Goal: Task Accomplishment & Management: Complete application form

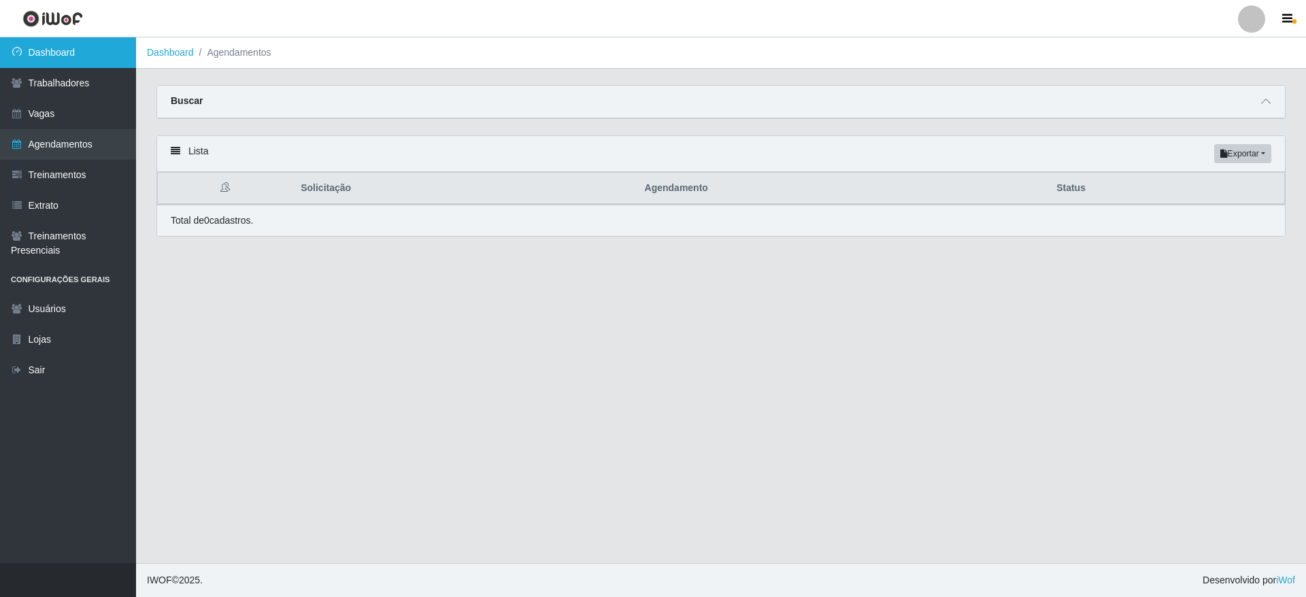
click at [82, 48] on link "Dashboard" at bounding box center [68, 52] width 136 height 31
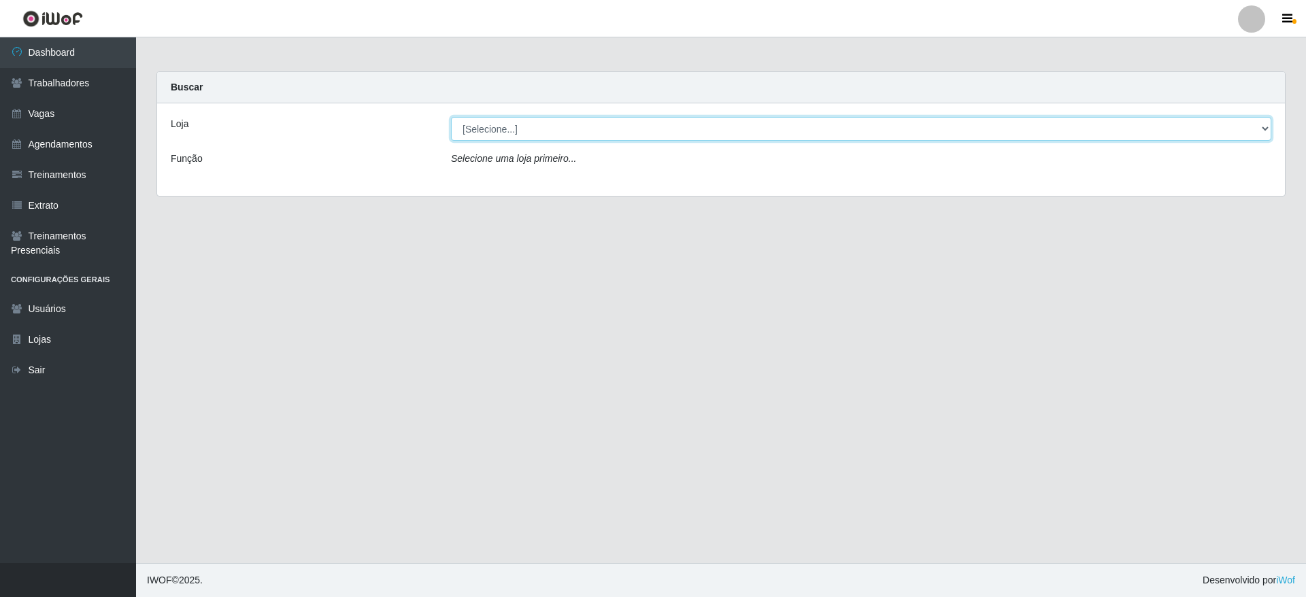
click at [538, 123] on select "[Selecione...] Atacado Vem - [GEOGRAPHIC_DATA] 30 Laranjeiras Velha Atacado Vem…" at bounding box center [861, 129] width 821 height 24
select select "520"
click at [451, 117] on select "[Selecione...] Atacado Vem - [GEOGRAPHIC_DATA] 30 Laranjeiras Velha Atacado Vem…" at bounding box center [861, 129] width 821 height 24
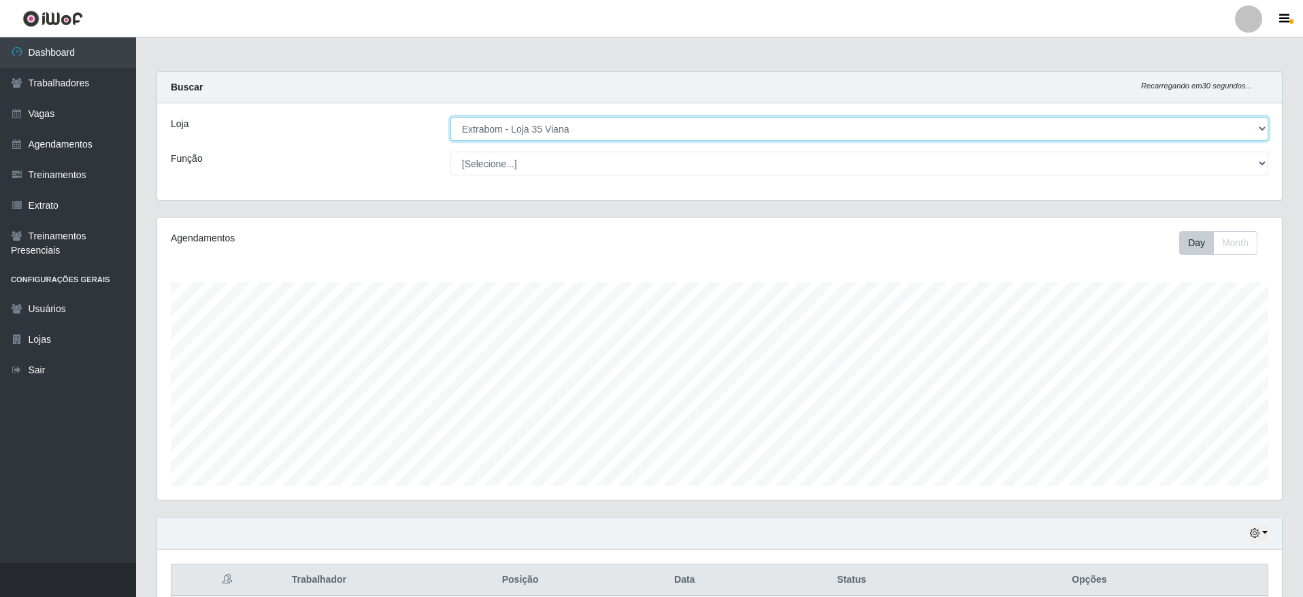
scroll to position [282, 1125]
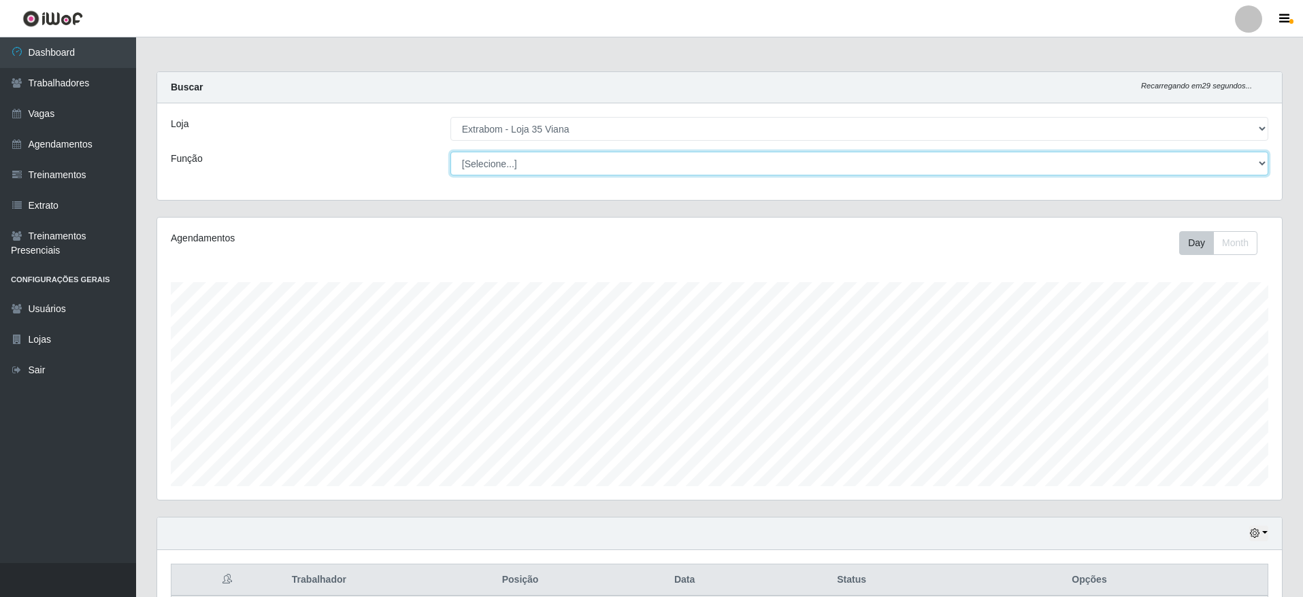
click at [532, 169] on select "[Selecione...] Repositor Repositor + Repositor ++" at bounding box center [859, 164] width 818 height 24
select select "24"
click at [450, 152] on select "[Selecione...] Repositor Repositor + Repositor ++" at bounding box center [859, 164] width 818 height 24
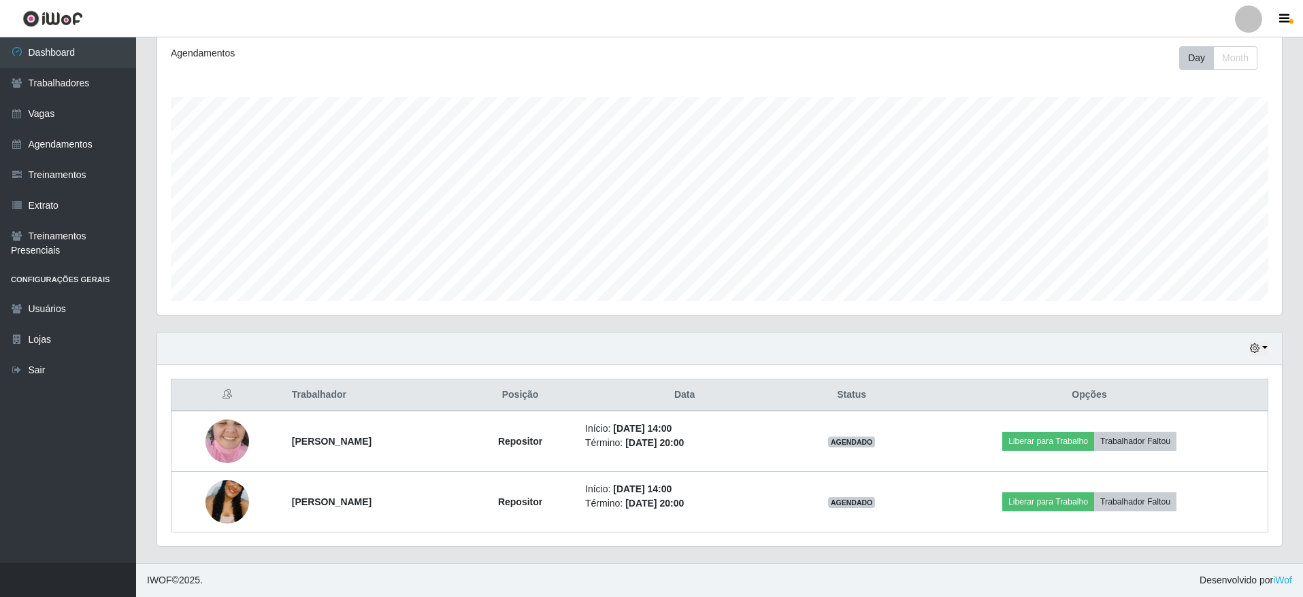
scroll to position [0, 0]
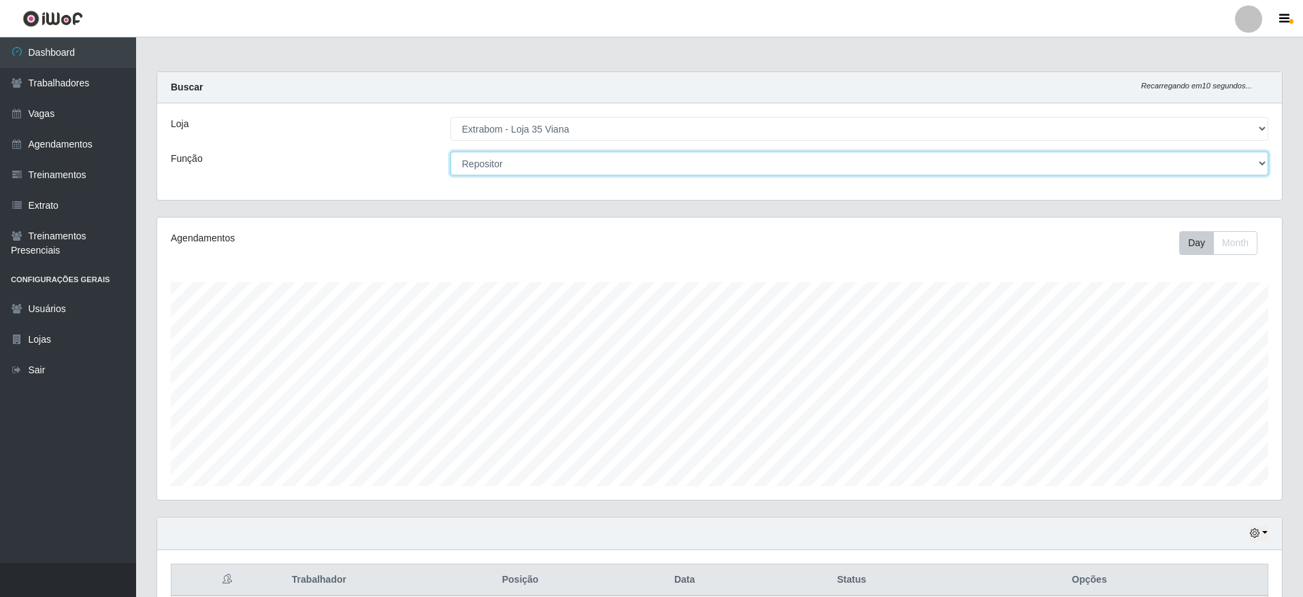
click at [531, 157] on select "[Selecione...] Repositor Repositor + Repositor ++" at bounding box center [859, 164] width 818 height 24
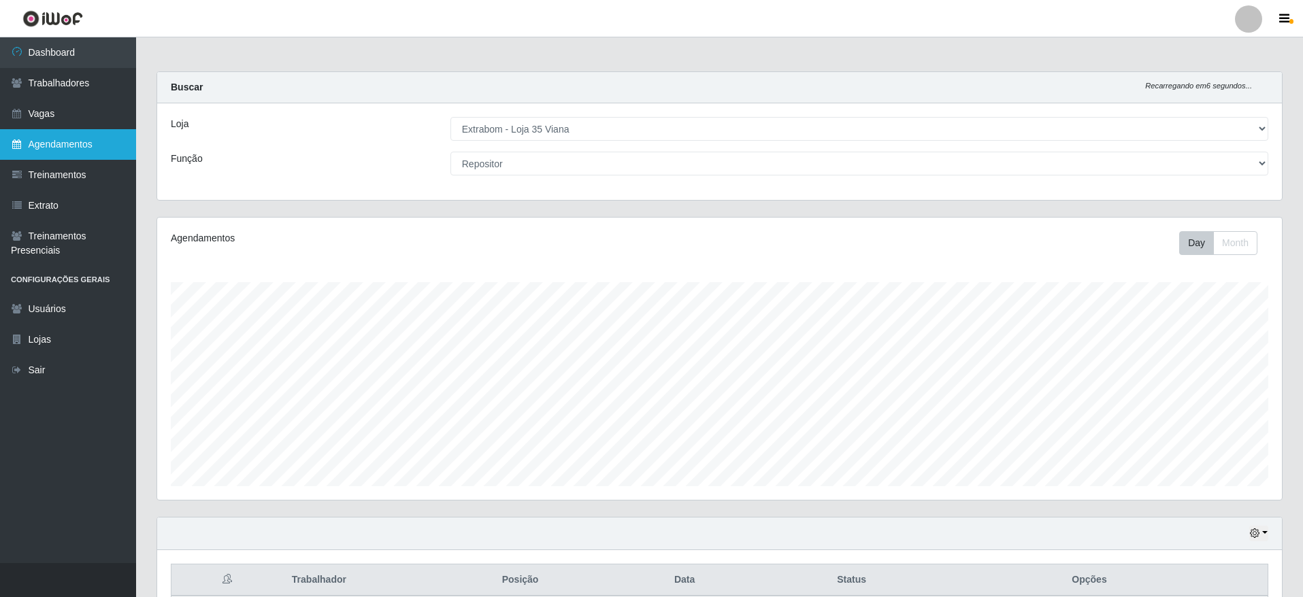
click at [99, 141] on link "Agendamentos" at bounding box center [68, 144] width 136 height 31
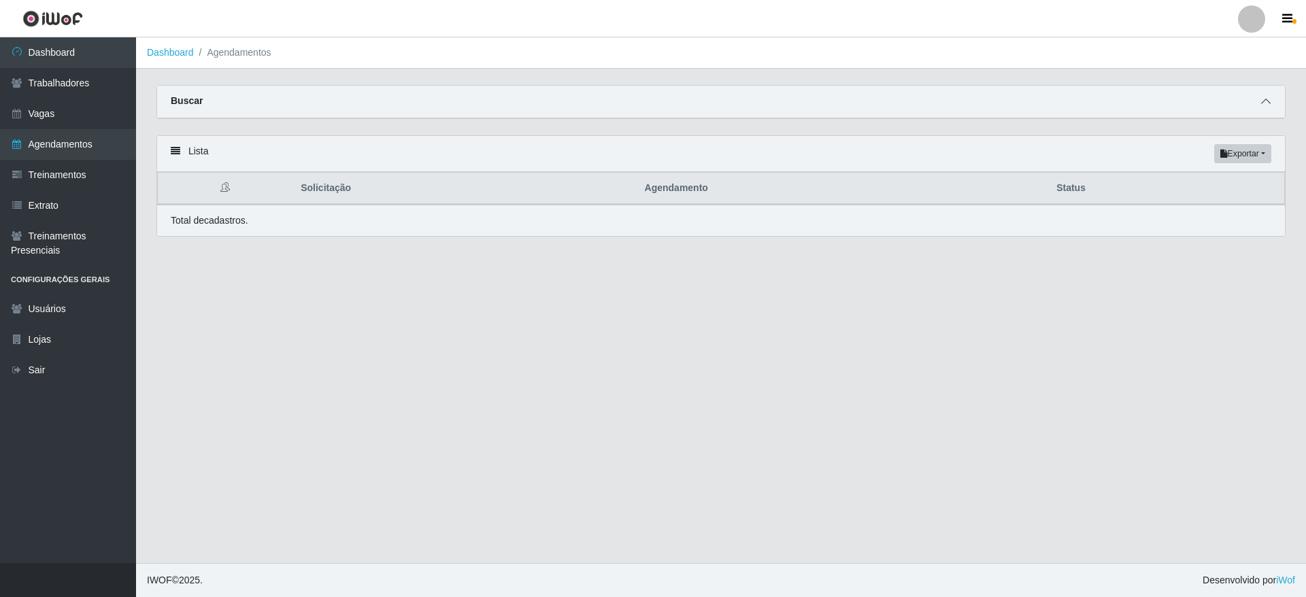
click at [1263, 102] on span at bounding box center [1266, 102] width 16 height 16
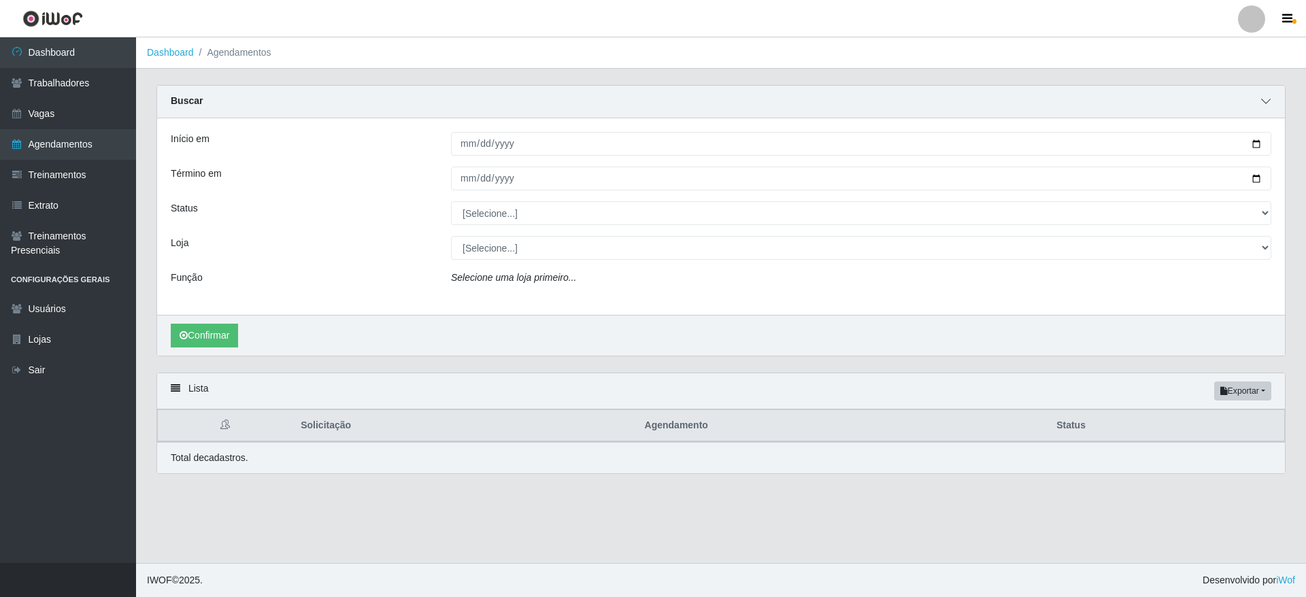
click at [1263, 102] on icon at bounding box center [1267, 102] width 10 height 10
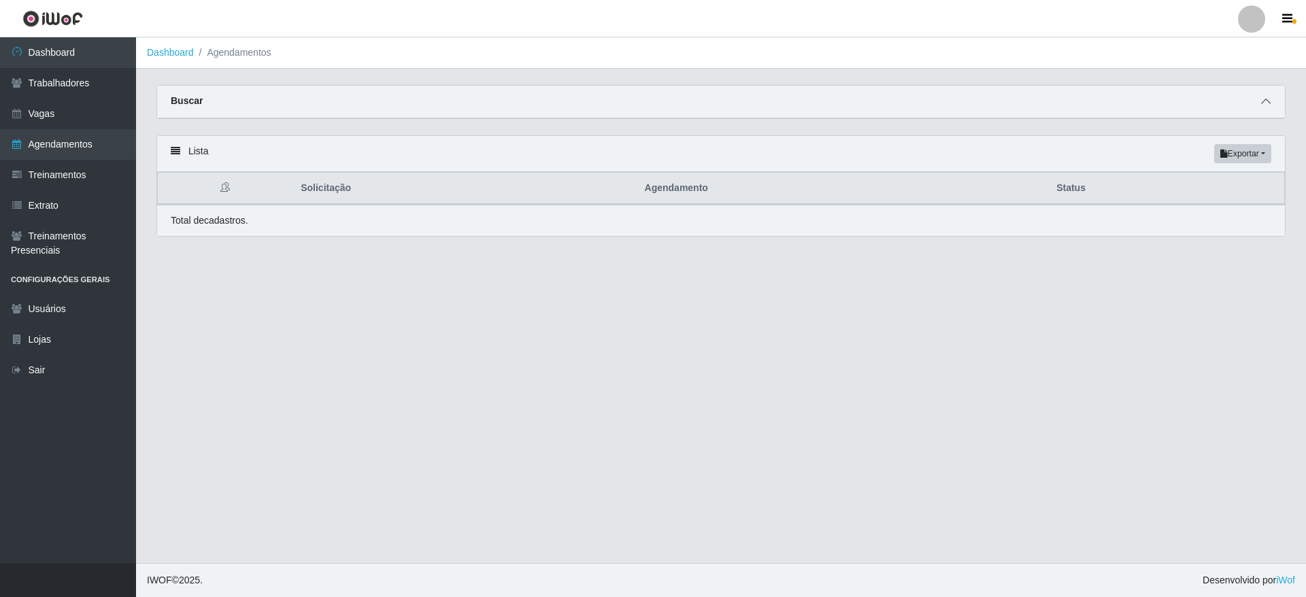
click at [1263, 102] on icon at bounding box center [1267, 102] width 10 height 10
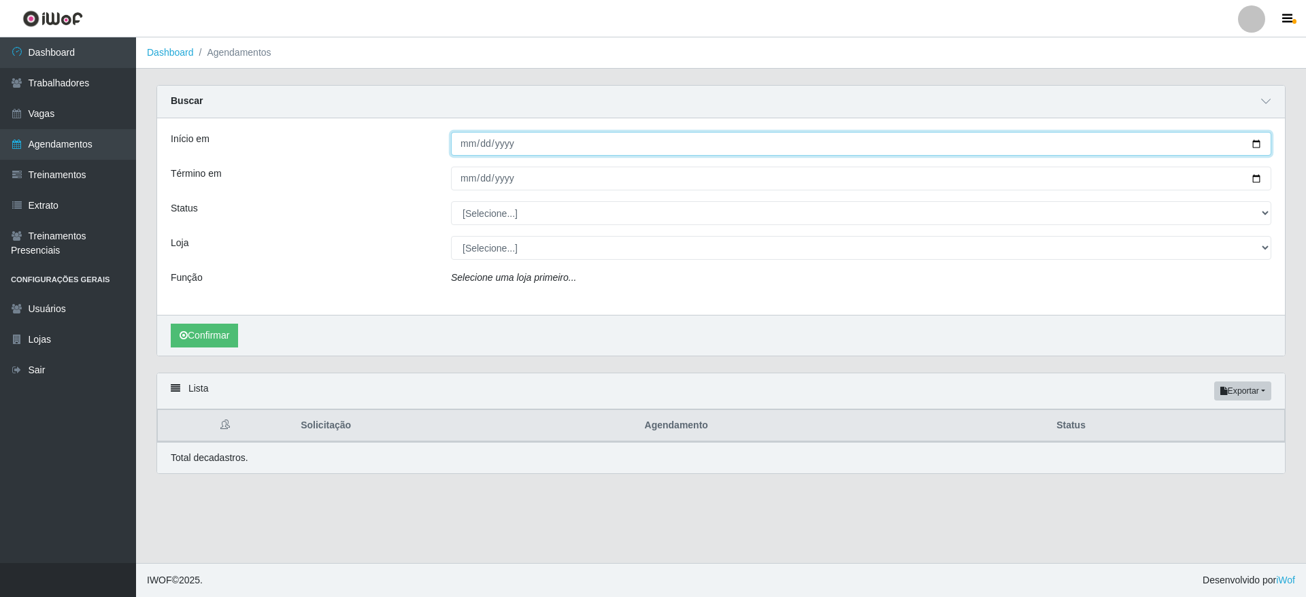
click at [1252, 146] on input "Início em" at bounding box center [861, 144] width 821 height 24
type input "[DATE]"
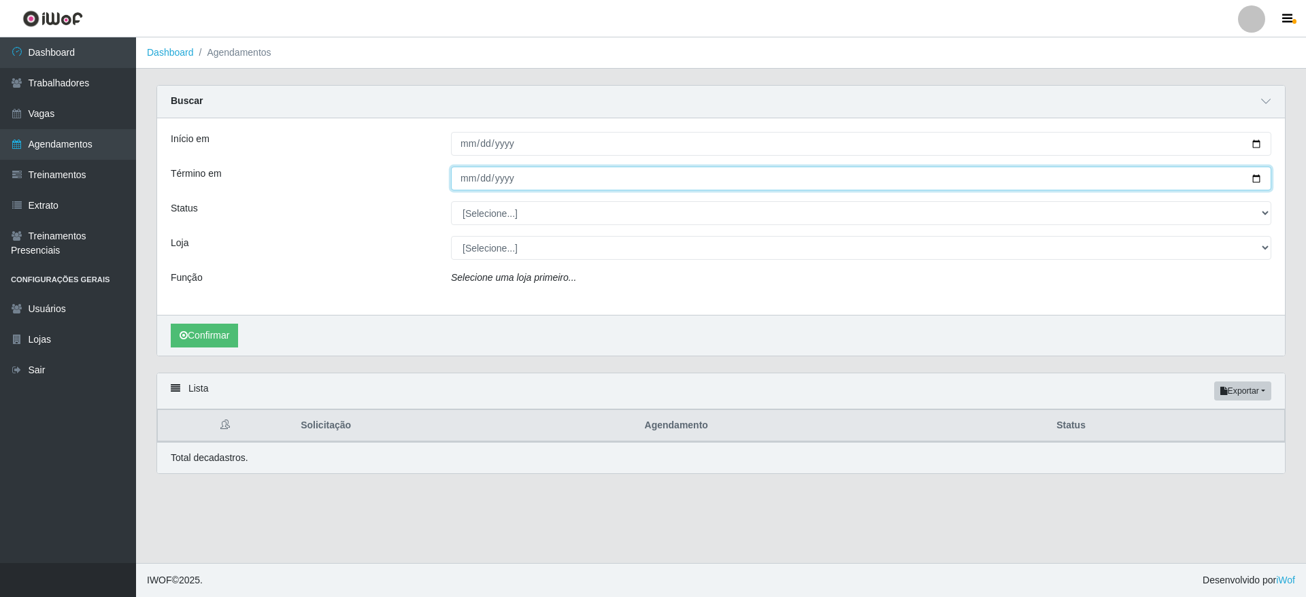
click at [1249, 180] on input "Término em" at bounding box center [861, 179] width 821 height 24
click at [1256, 176] on input "Término em" at bounding box center [861, 179] width 821 height 24
type input "[DATE]"
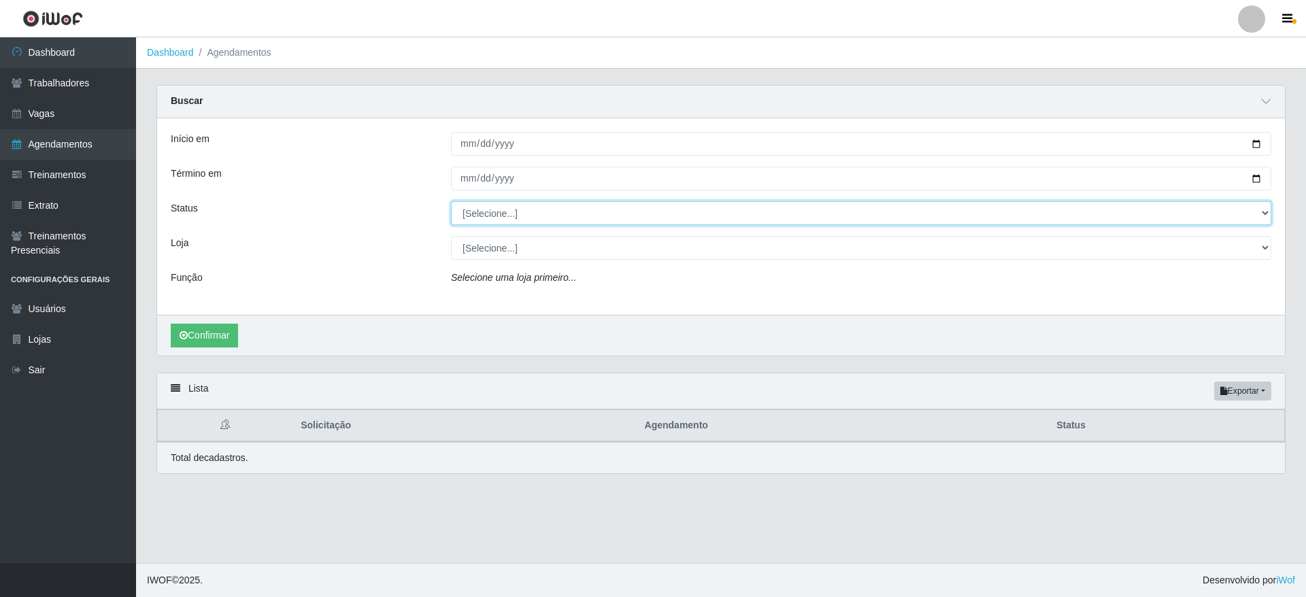
click at [576, 223] on select "[Selecione...] AGENDADO AGUARDANDO LIBERAR EM ANDAMENTO EM REVISÃO FINALIZADO C…" at bounding box center [861, 213] width 821 height 24
select select "AGENDADO"
click at [451, 202] on select "[Selecione...] AGENDADO AGUARDANDO LIBERAR EM ANDAMENTO EM REVISÃO FINALIZADO C…" at bounding box center [861, 213] width 821 height 24
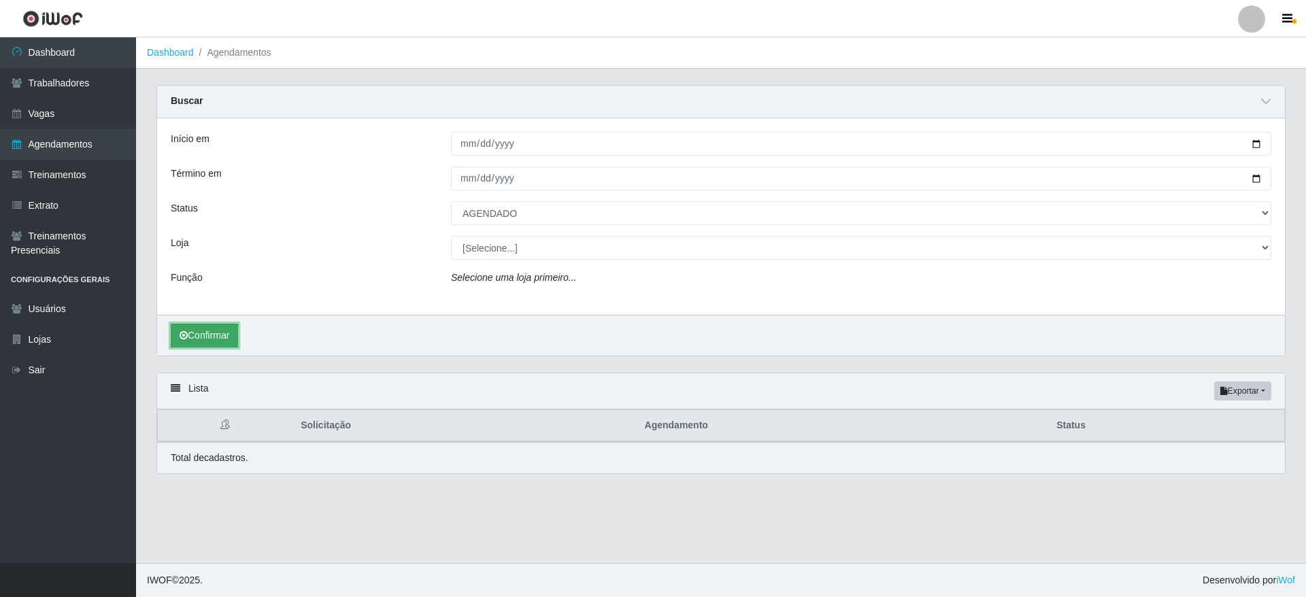
click at [235, 344] on button "Confirmar" at bounding box center [204, 336] width 67 height 24
click at [560, 264] on div "Início em [DATE] Término em [DATE] Status [Selecione...] AGENDADO AGUARDANDO LI…" at bounding box center [721, 216] width 1128 height 197
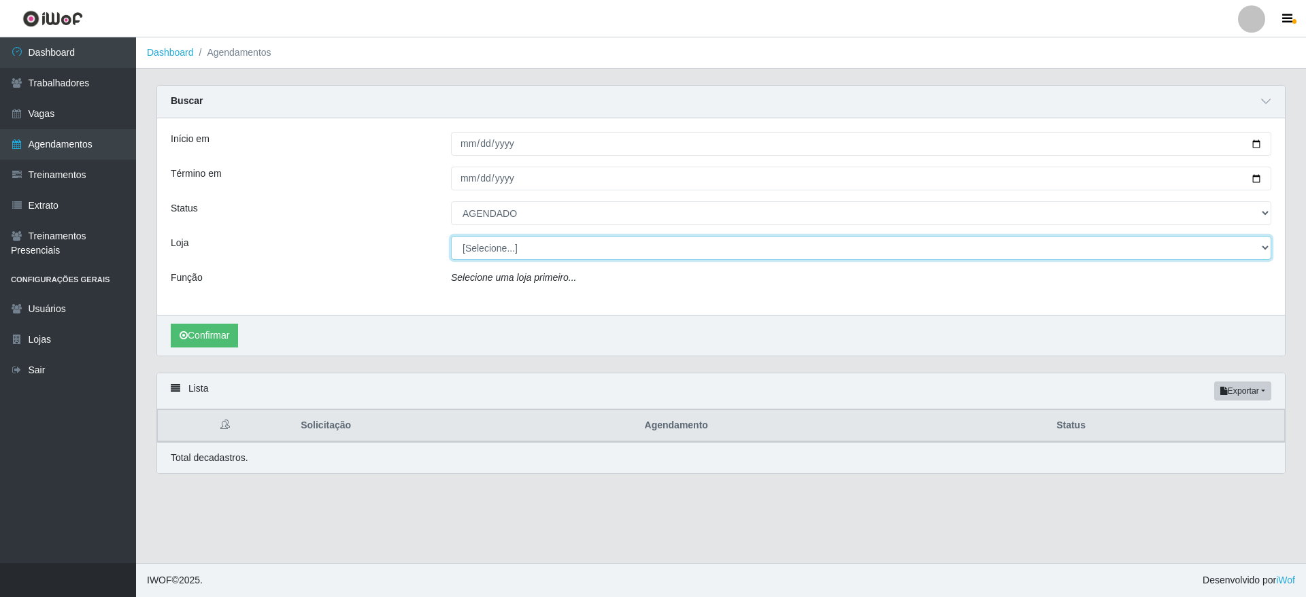
click at [563, 249] on select "[Selecione...] Atacado Vem - [GEOGRAPHIC_DATA] 30 Laranjeiras Velha Atacado Vem…" at bounding box center [861, 248] width 821 height 24
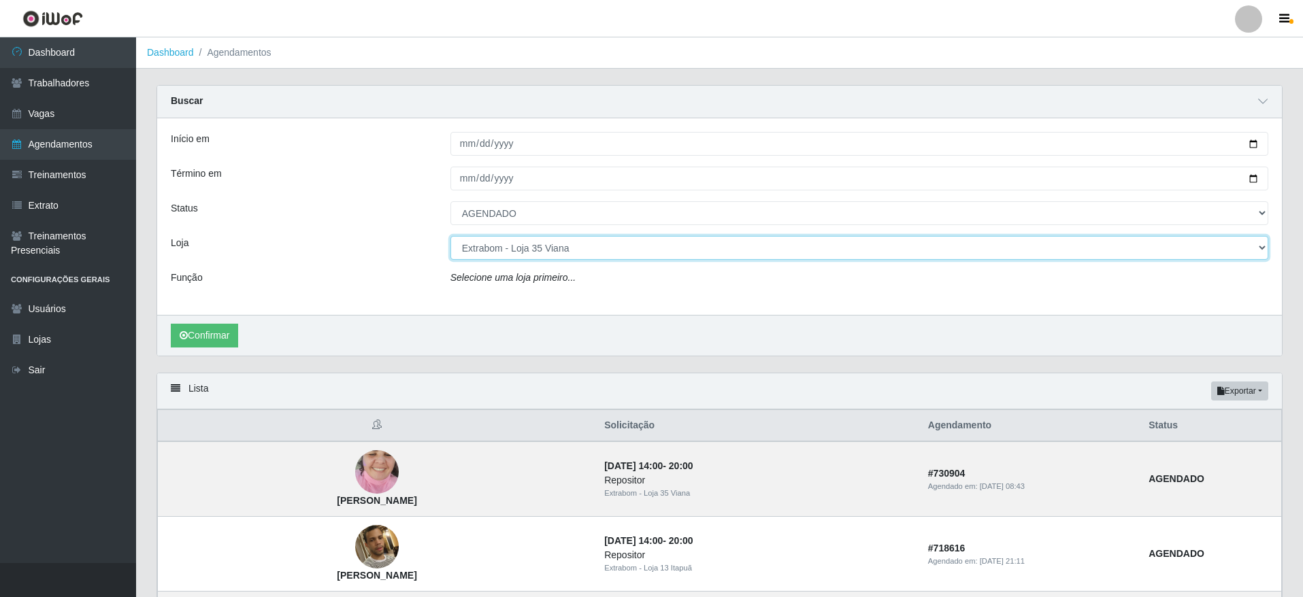
click at [450, 237] on select "[Selecione...] Atacado Vem - [GEOGRAPHIC_DATA] 30 Laranjeiras Velha Atacado Vem…" at bounding box center [859, 248] width 818 height 24
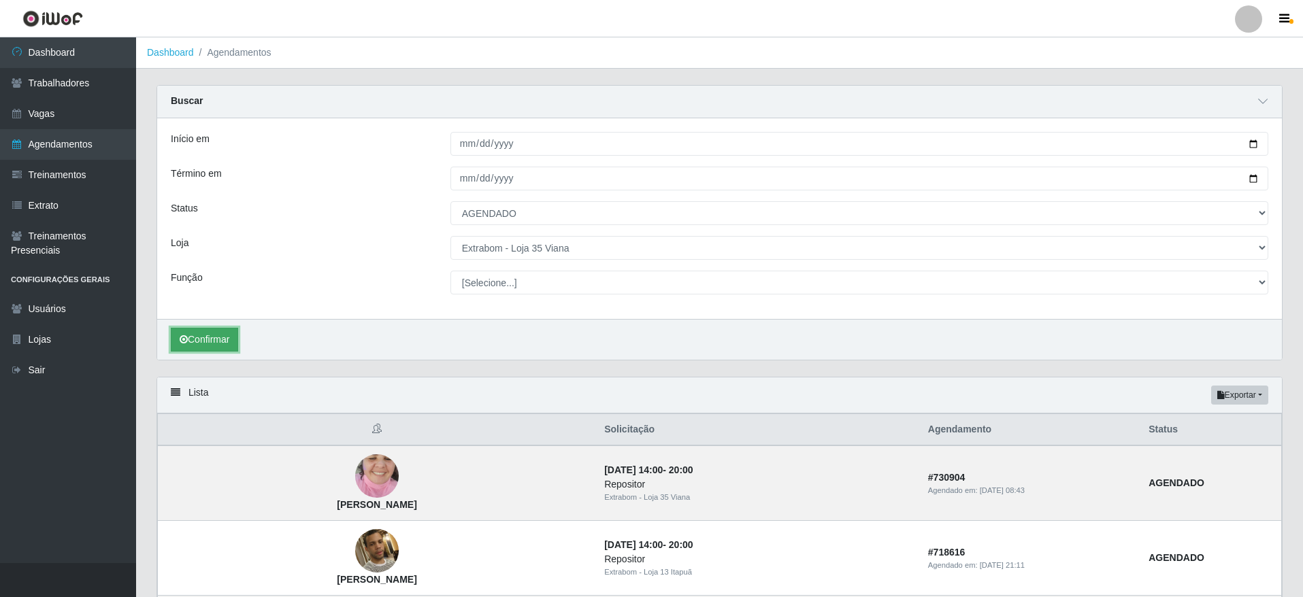
drag, startPoint x: 236, startPoint y: 342, endPoint x: 382, endPoint y: 355, distance: 146.9
click at [237, 342] on button "Confirmar" at bounding box center [204, 340] width 67 height 24
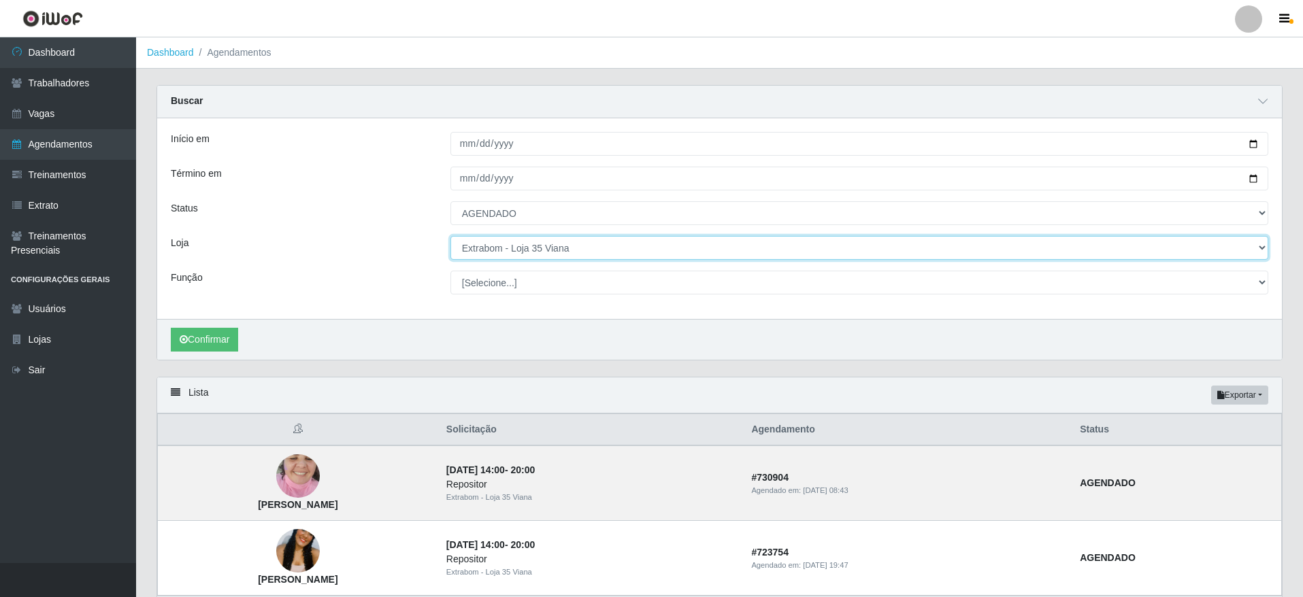
click at [549, 245] on select "[Selecione...] Atacado Vem - [GEOGRAPHIC_DATA] 30 Laranjeiras Velha Atacado Vem…" at bounding box center [859, 248] width 818 height 24
click at [450, 237] on select "[Selecione...] Atacado Vem - [GEOGRAPHIC_DATA] 30 Laranjeiras Velha Atacado Vem…" at bounding box center [859, 248] width 818 height 24
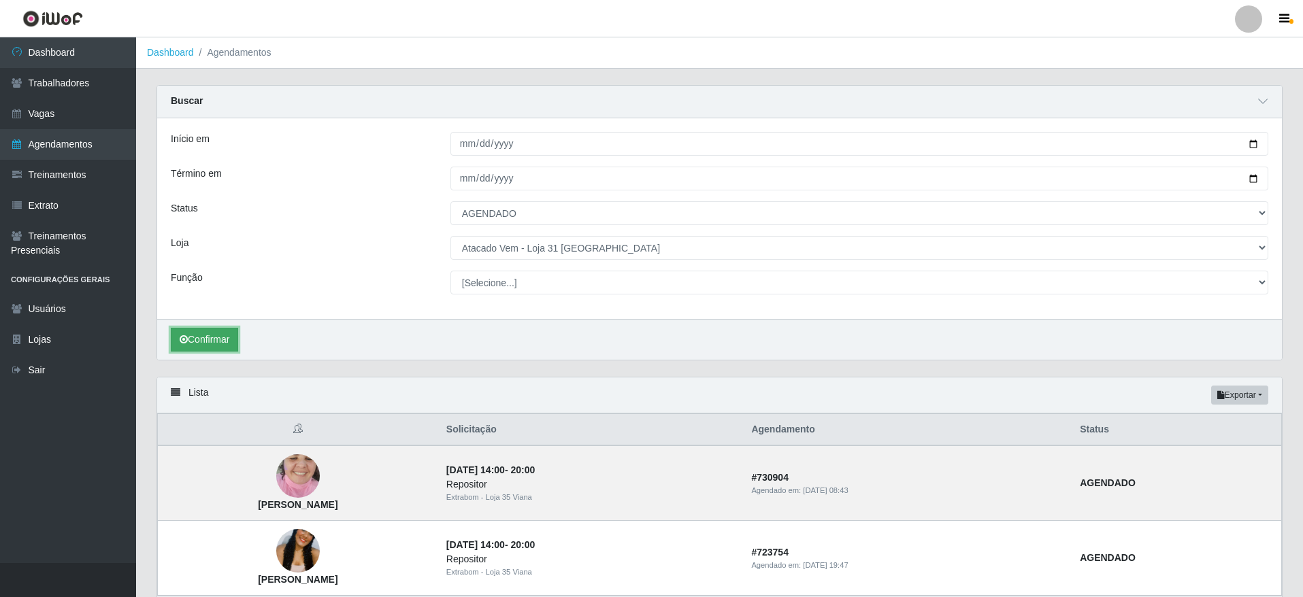
click at [216, 334] on button "Confirmar" at bounding box center [204, 340] width 67 height 24
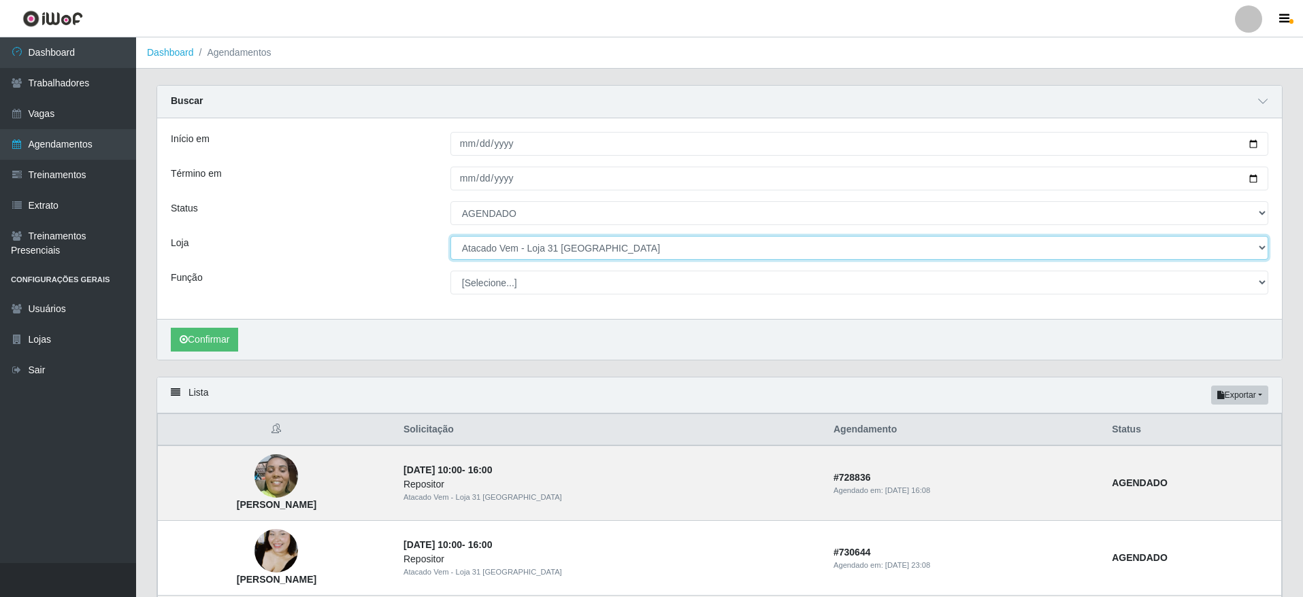
click at [542, 249] on select "[Selecione...] Atacado Vem - [GEOGRAPHIC_DATA] 30 Laranjeiras Velha Atacado Vem…" at bounding box center [859, 248] width 818 height 24
click at [450, 237] on select "[Selecione...] Atacado Vem - [GEOGRAPHIC_DATA] 30 Laranjeiras Velha Atacado Vem…" at bounding box center [859, 248] width 818 height 24
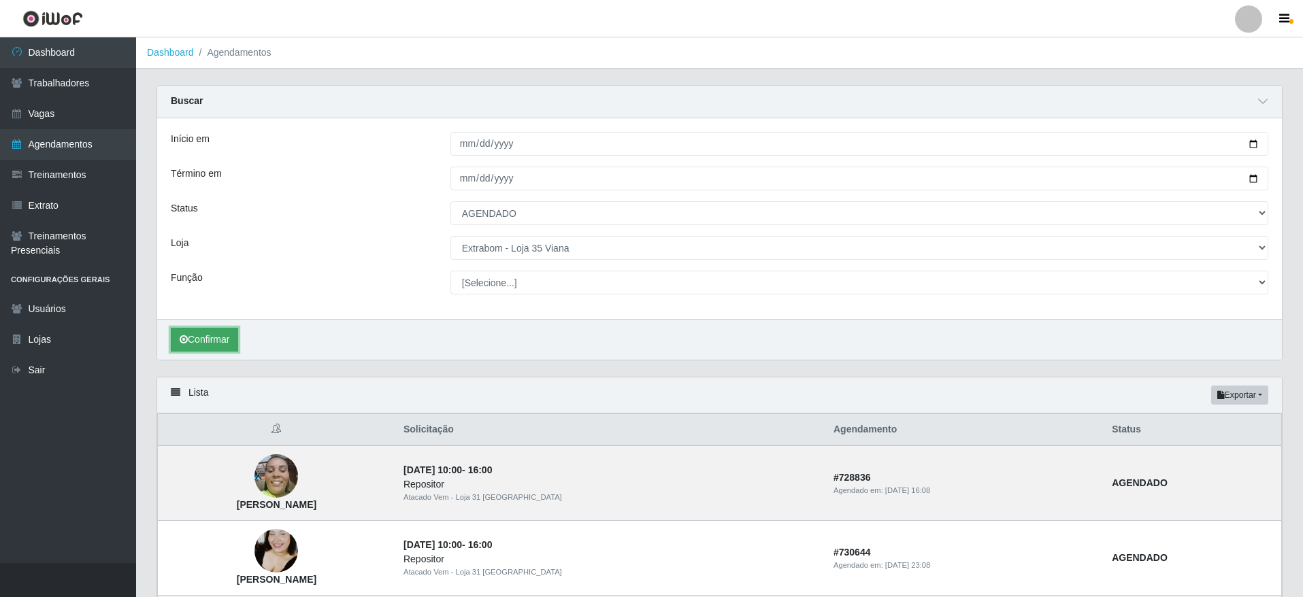
click at [206, 337] on button "Confirmar" at bounding box center [204, 340] width 67 height 24
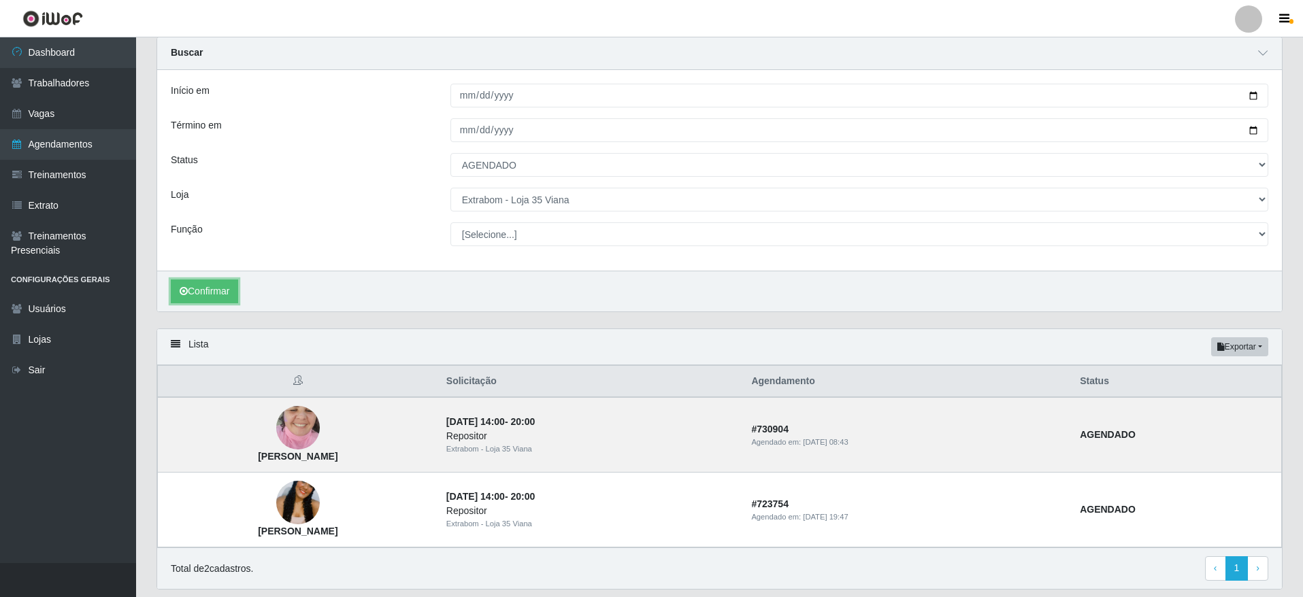
scroll to position [92, 0]
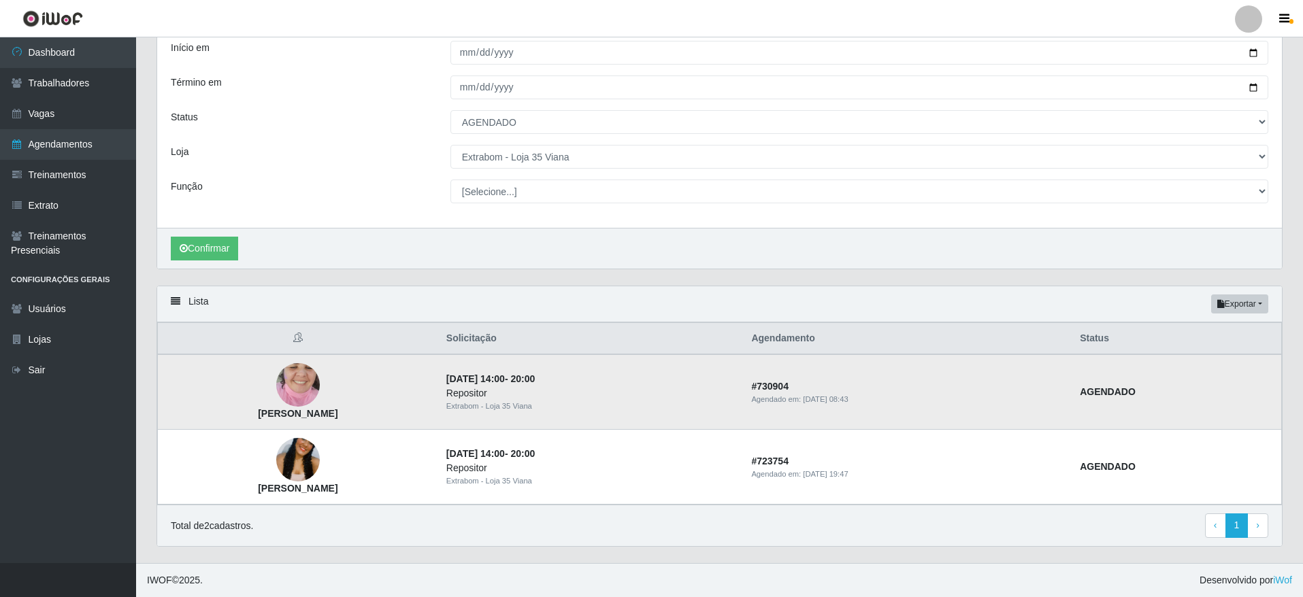
drag, startPoint x: 271, startPoint y: 416, endPoint x: 427, endPoint y: 416, distance: 155.8
click at [427, 416] on td "[PERSON_NAME]" at bounding box center [298, 393] width 280 height 76
copy strong "[PERSON_NAME]"
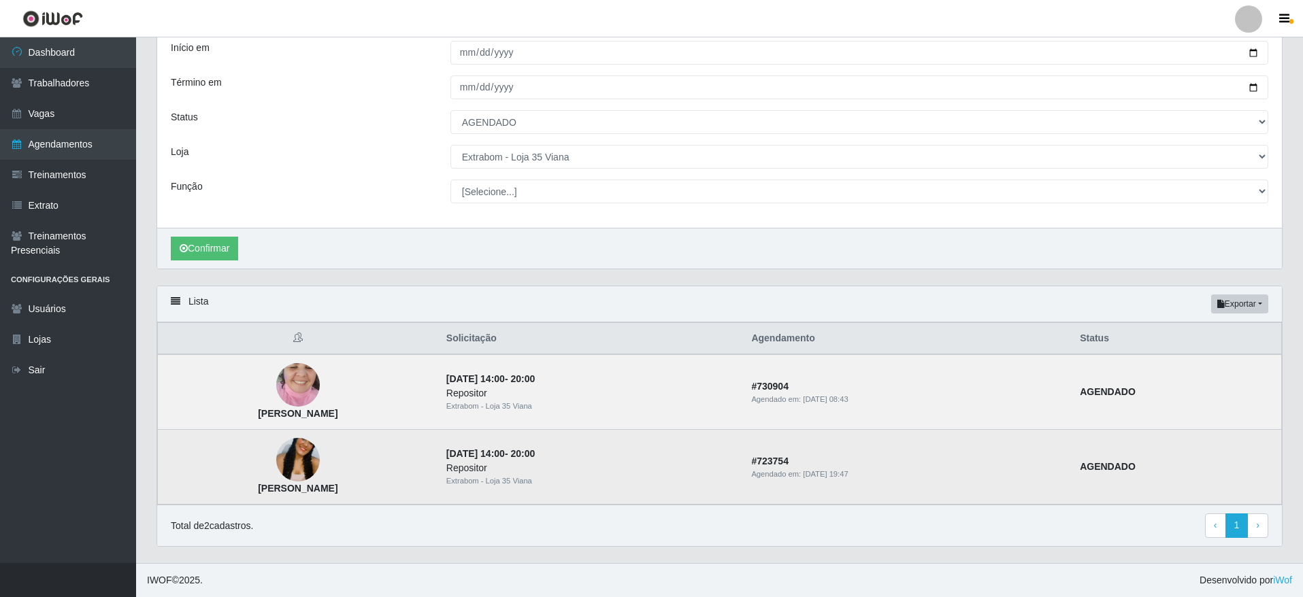
drag, startPoint x: 275, startPoint y: 489, endPoint x: 410, endPoint y: 487, distance: 135.4
click at [410, 487] on td "[PERSON_NAME]" at bounding box center [298, 467] width 280 height 75
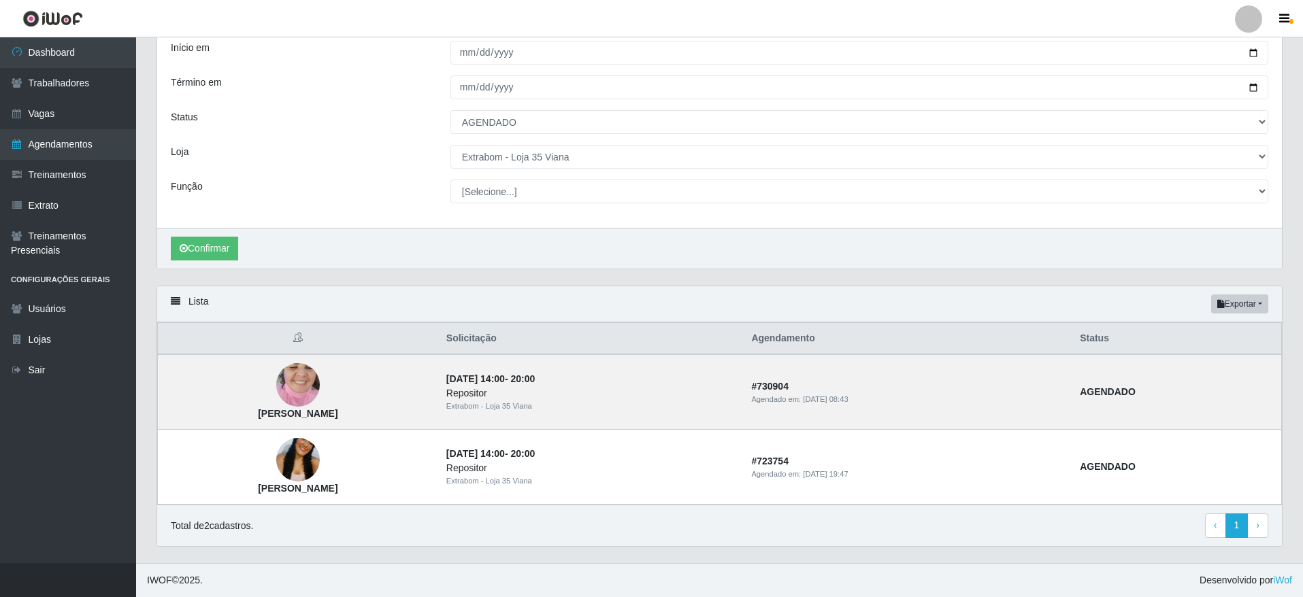
copy strong "[PERSON_NAME]"
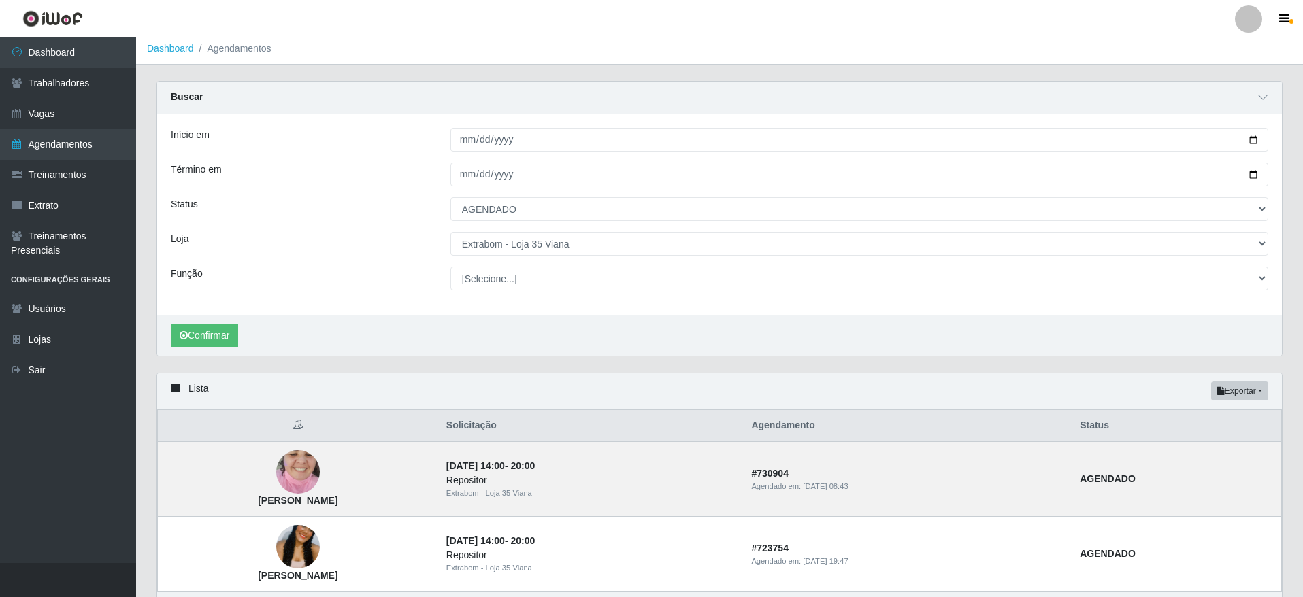
scroll to position [0, 0]
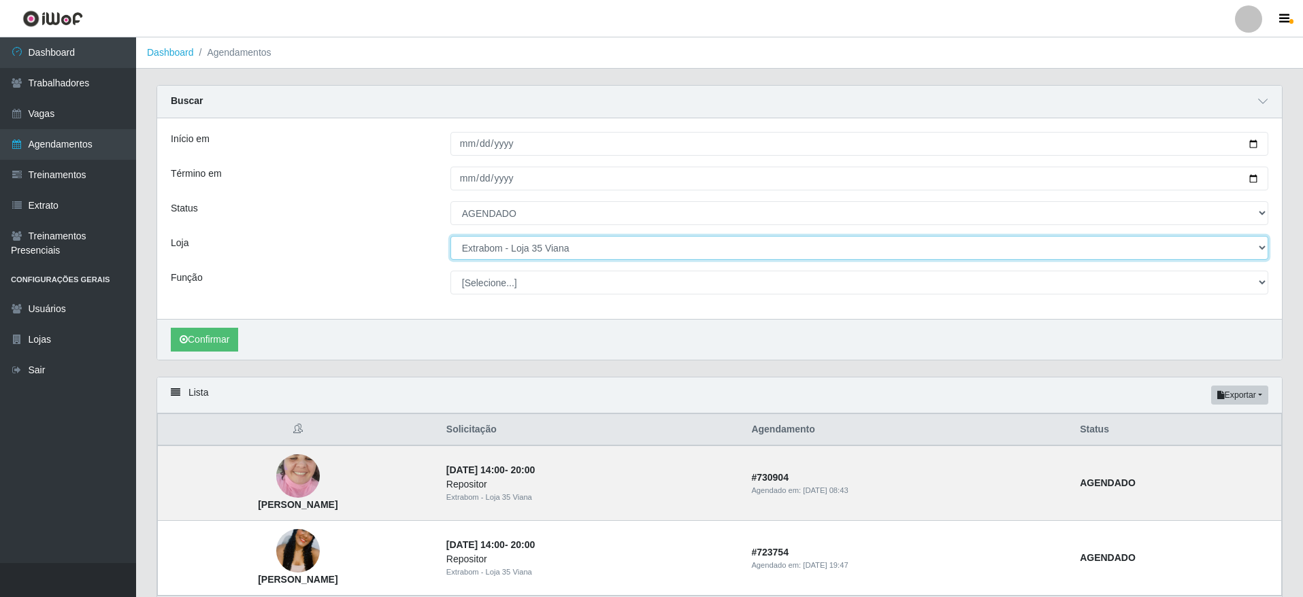
click at [548, 239] on select "[Selecione...] Atacado Vem - [GEOGRAPHIC_DATA] 30 Laranjeiras Velha Atacado Vem…" at bounding box center [859, 248] width 818 height 24
click at [450, 237] on select "[Selecione...] Atacado Vem - [GEOGRAPHIC_DATA] 30 Laranjeiras Velha Atacado Vem…" at bounding box center [859, 248] width 818 height 24
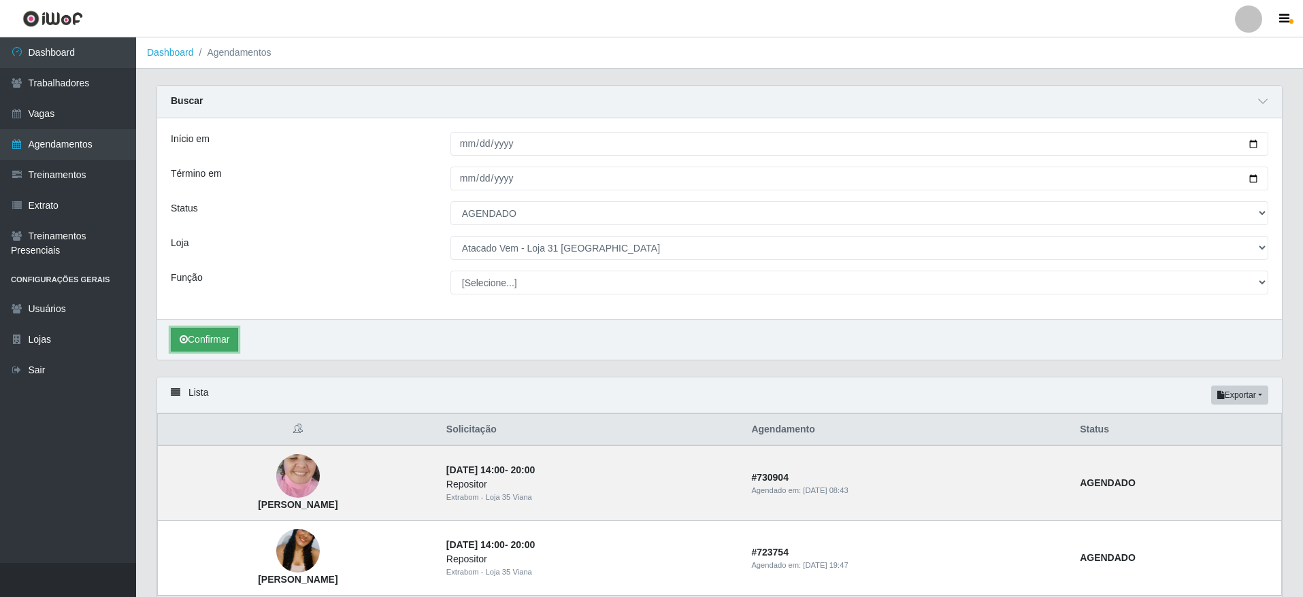
click at [179, 344] on button "Confirmar" at bounding box center [204, 340] width 67 height 24
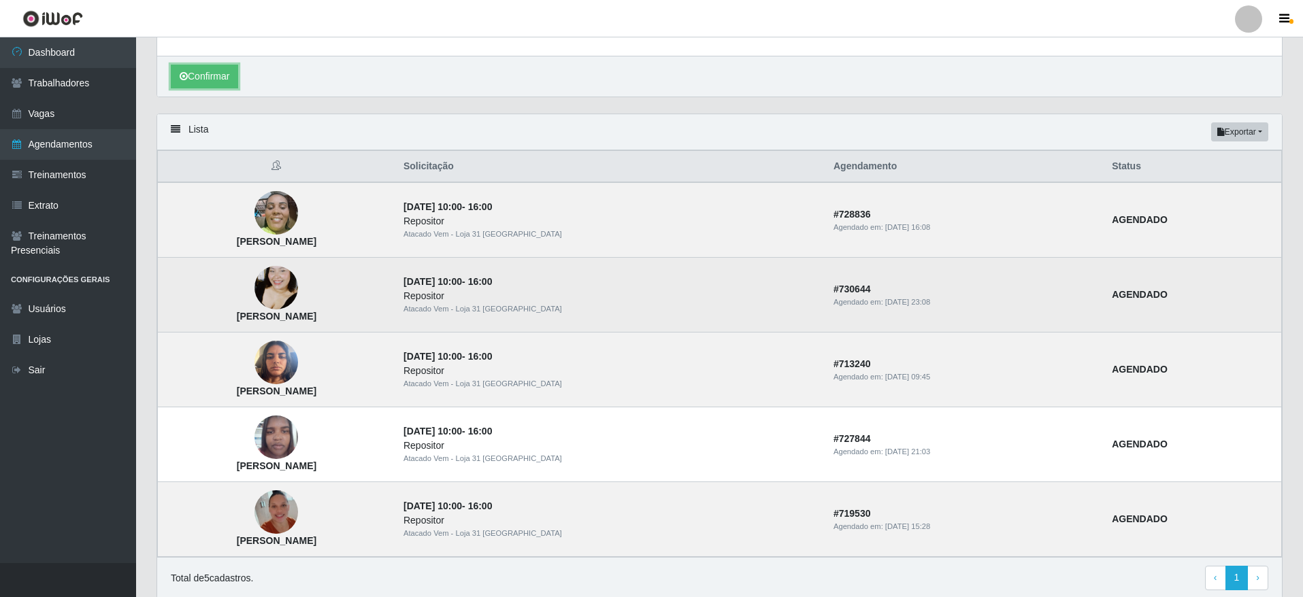
scroll to position [316, 0]
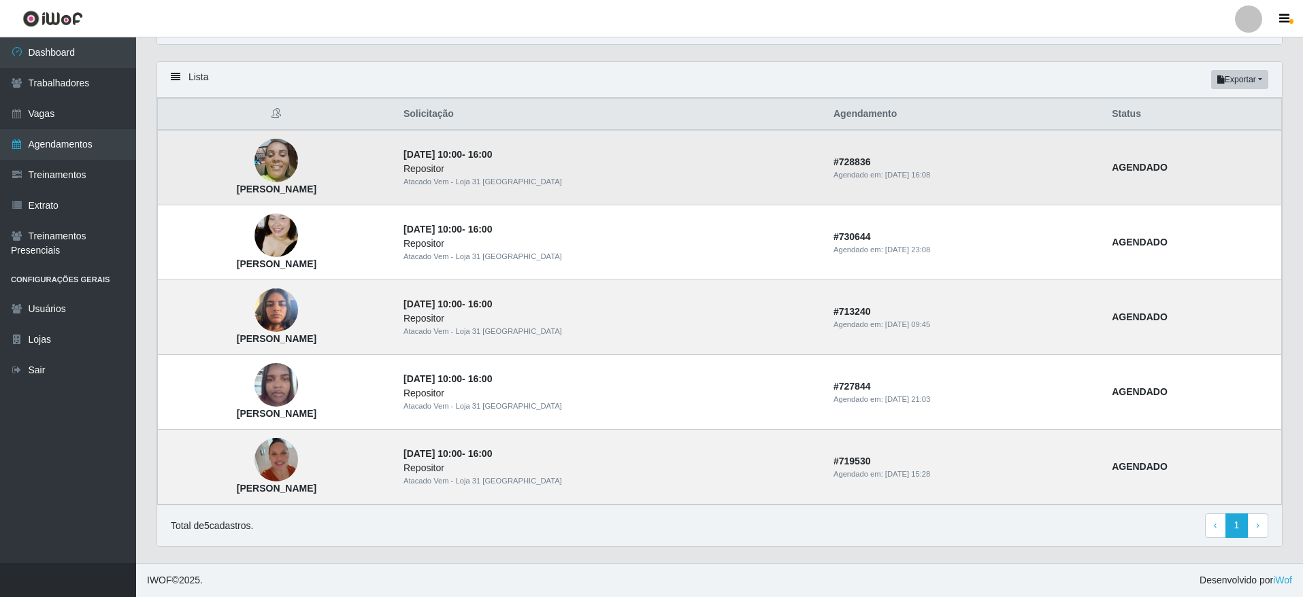
drag, startPoint x: 286, startPoint y: 193, endPoint x: 410, endPoint y: 196, distance: 124.6
click at [395, 196] on td "[PERSON_NAME]" at bounding box center [276, 168] width 237 height 76
copy strong "[PERSON_NAME]"
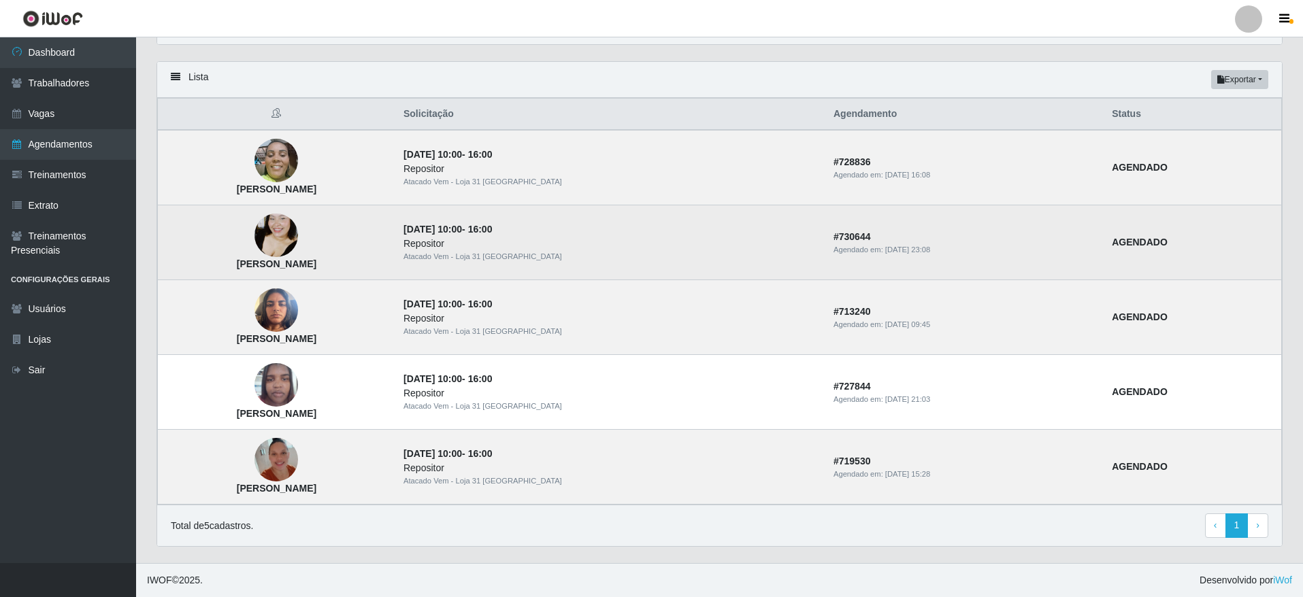
drag, startPoint x: 343, startPoint y: 262, endPoint x: 399, endPoint y: 266, distance: 55.9
click at [395, 266] on td "[PERSON_NAME]" at bounding box center [276, 242] width 237 height 75
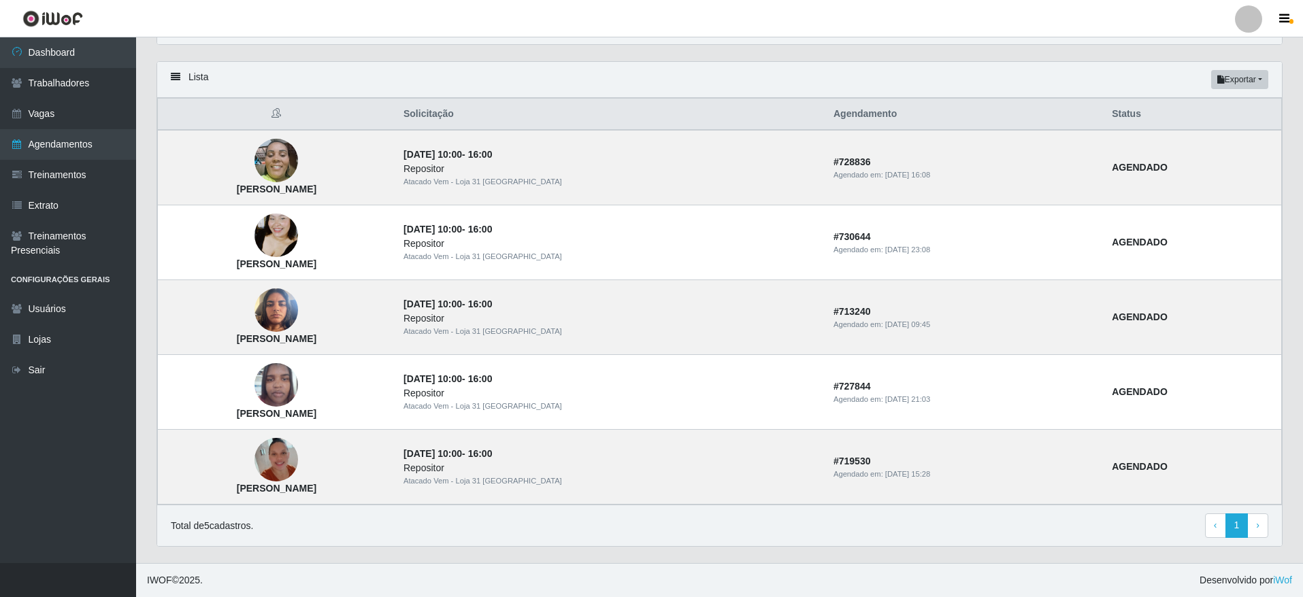
copy strong "[PERSON_NAME]"
drag, startPoint x: 316, startPoint y: 340, endPoint x: 442, endPoint y: 347, distance: 126.1
click at [395, 347] on td "[PERSON_NAME]" at bounding box center [276, 317] width 237 height 75
copy strong "[PERSON_NAME]"
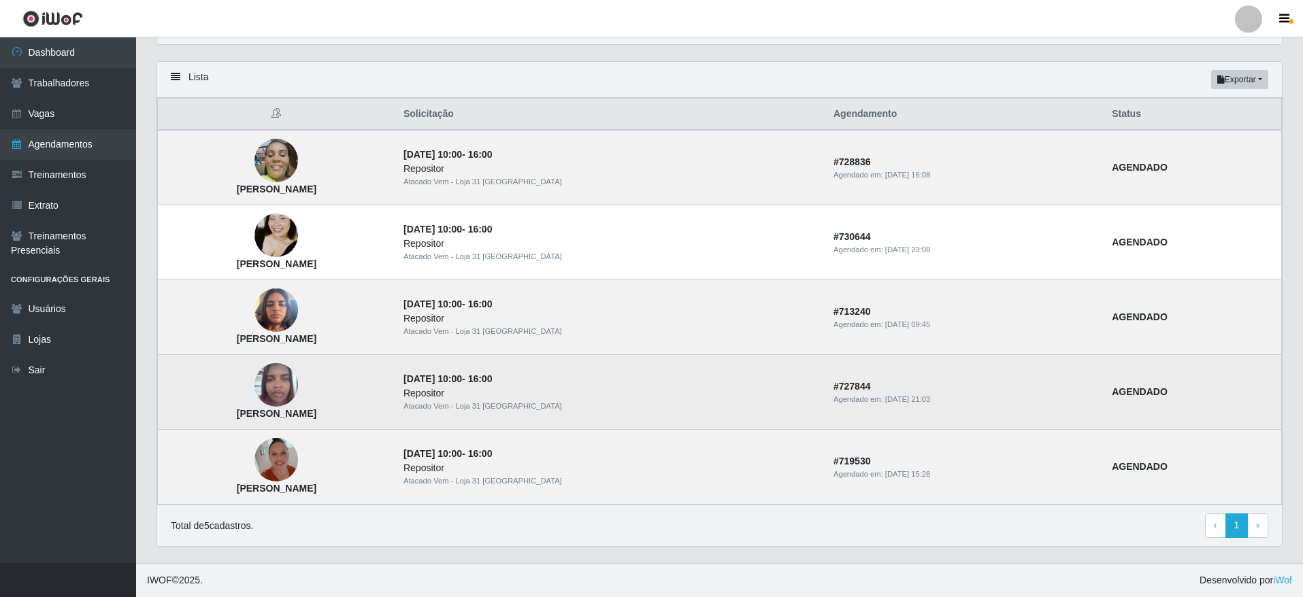
drag, startPoint x: 260, startPoint y: 418, endPoint x: 438, endPoint y: 418, distance: 177.6
click at [395, 418] on td "[PERSON_NAME]" at bounding box center [276, 392] width 237 height 75
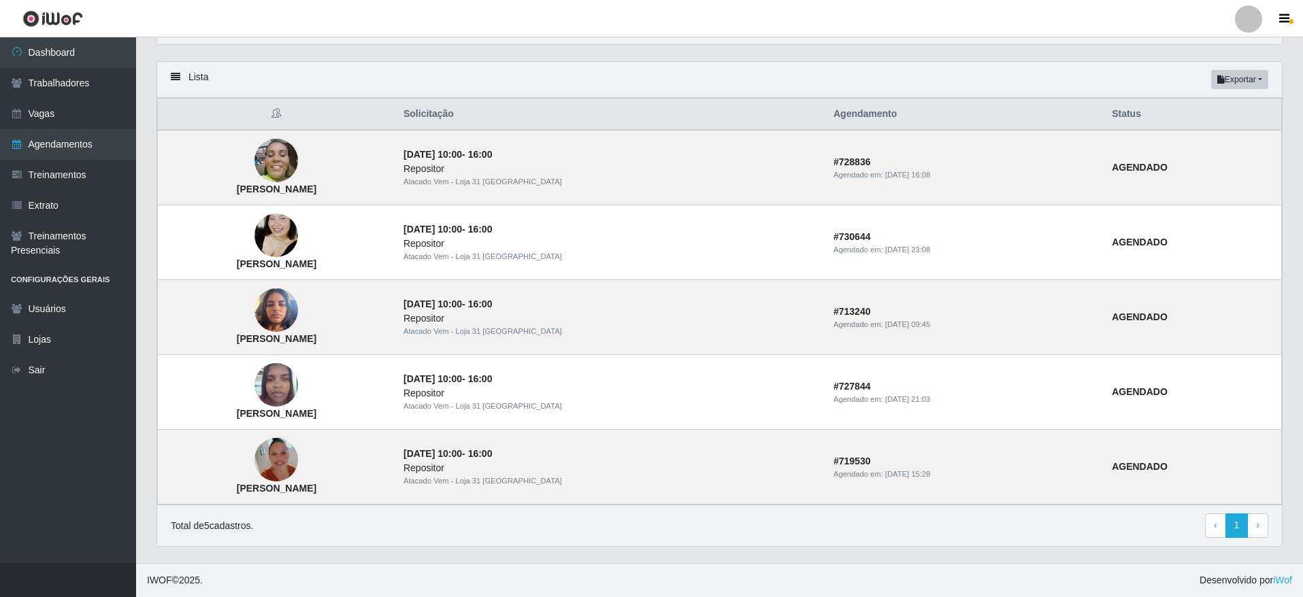
copy strong "[PERSON_NAME]"
drag, startPoint x: 281, startPoint y: 491, endPoint x: 429, endPoint y: 488, distance: 147.7
click at [395, 488] on td "[PERSON_NAME]" at bounding box center [276, 467] width 237 height 75
copy strong "[PERSON_NAME]"
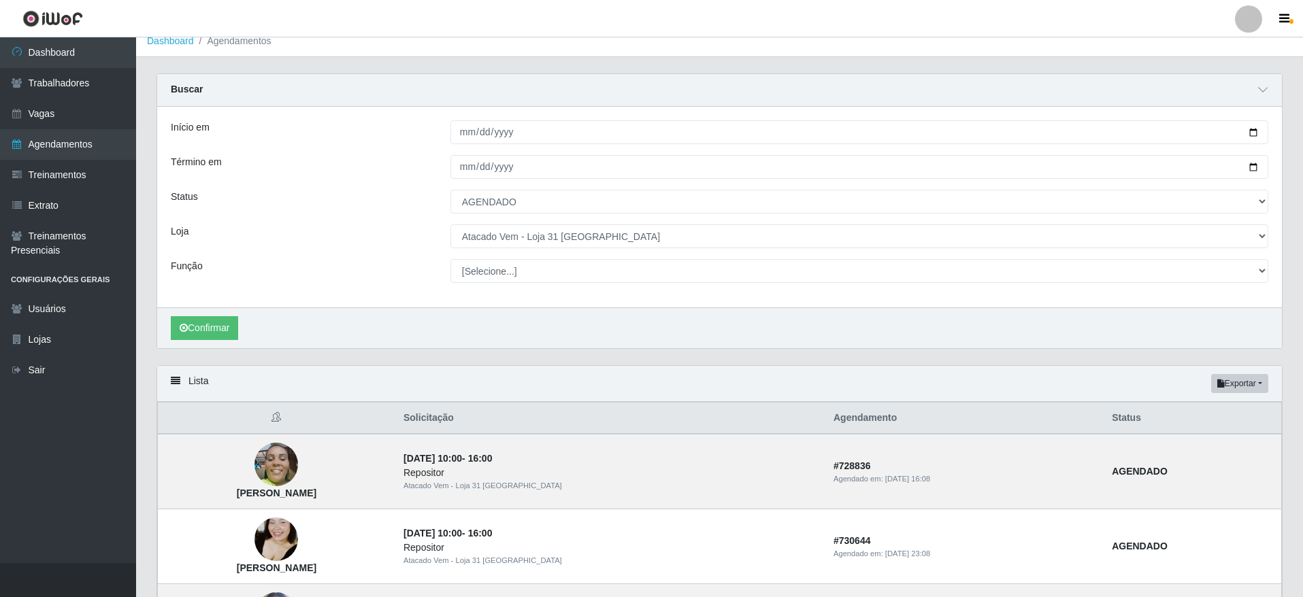
scroll to position [0, 0]
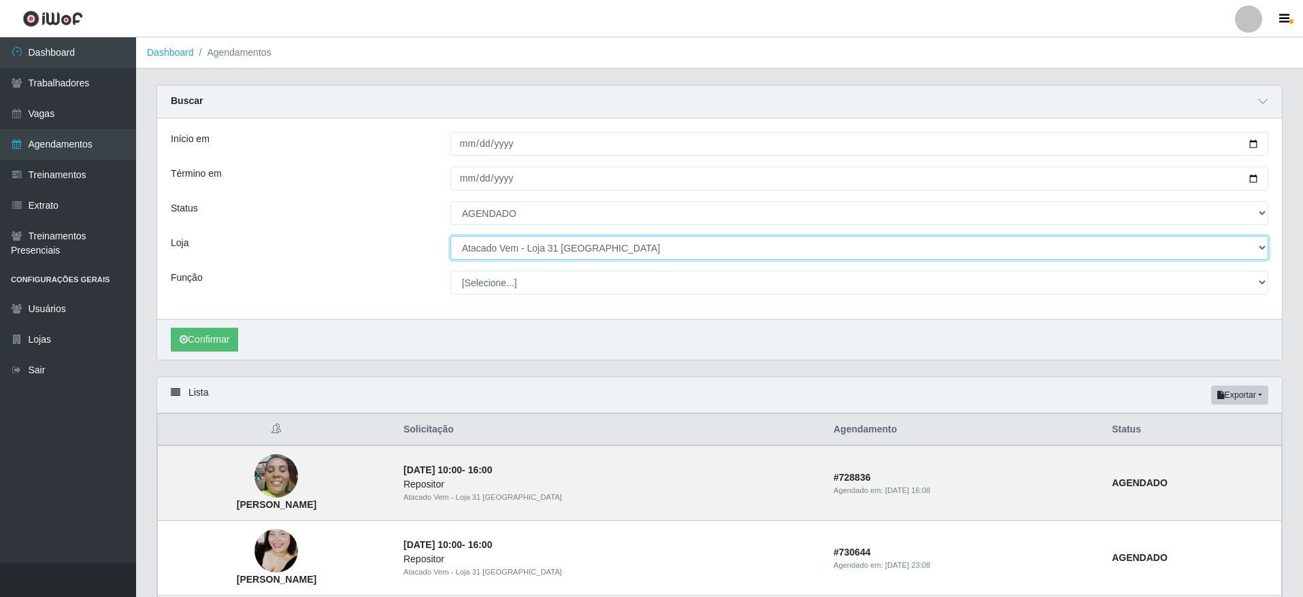
click at [575, 247] on select "[Selecione...] Atacado Vem - [GEOGRAPHIC_DATA] 30 Laranjeiras Velha Atacado Vem…" at bounding box center [859, 248] width 818 height 24
click at [563, 254] on select "[Selecione...] Atacado Vem - [GEOGRAPHIC_DATA] 30 Laranjeiras Velha Atacado Vem…" at bounding box center [859, 248] width 818 height 24
select select "436"
click at [450, 237] on select "[Selecione...] Atacado Vem - [GEOGRAPHIC_DATA] 30 Laranjeiras Velha Atacado Vem…" at bounding box center [859, 248] width 818 height 24
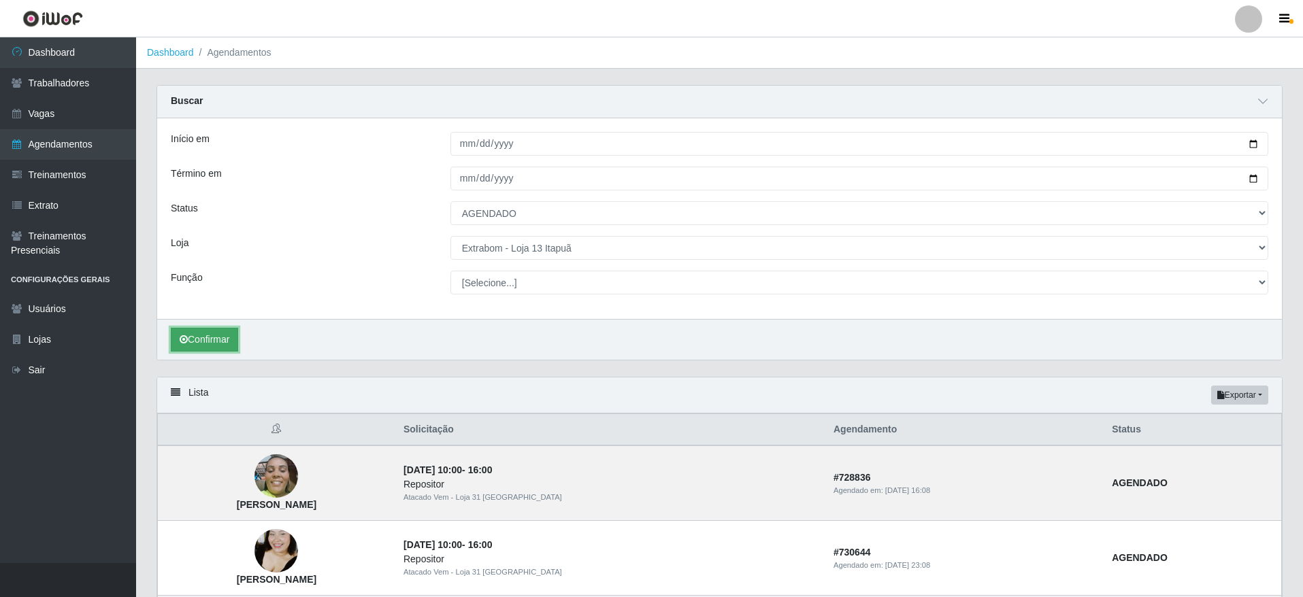
click at [214, 339] on button "Confirmar" at bounding box center [204, 340] width 67 height 24
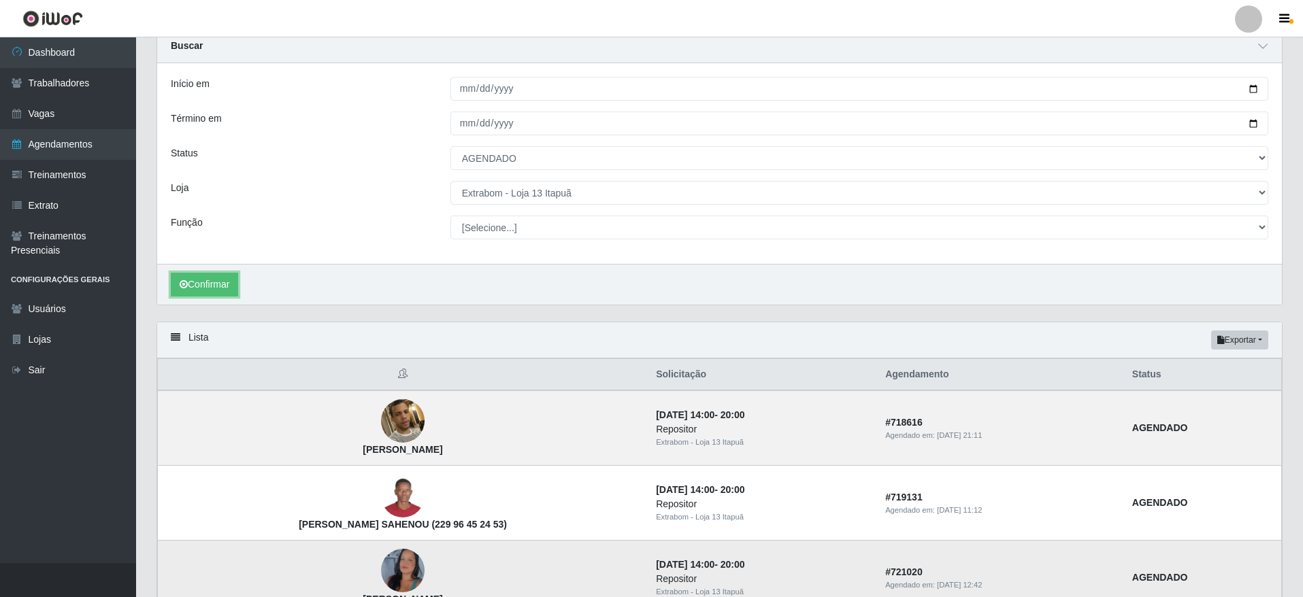
scroll to position [102, 0]
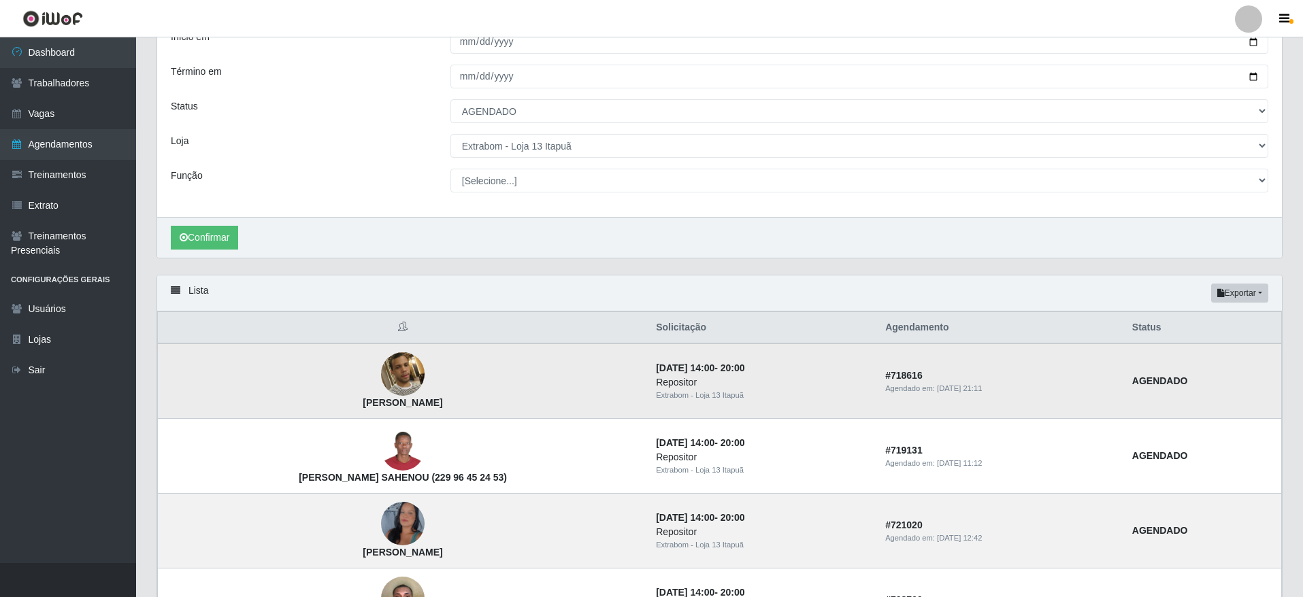
drag, startPoint x: 295, startPoint y: 410, endPoint x: 429, endPoint y: 401, distance: 134.3
click at [429, 401] on td "[PERSON_NAME]" at bounding box center [403, 382] width 491 height 76
copy strong "[PERSON_NAME]"
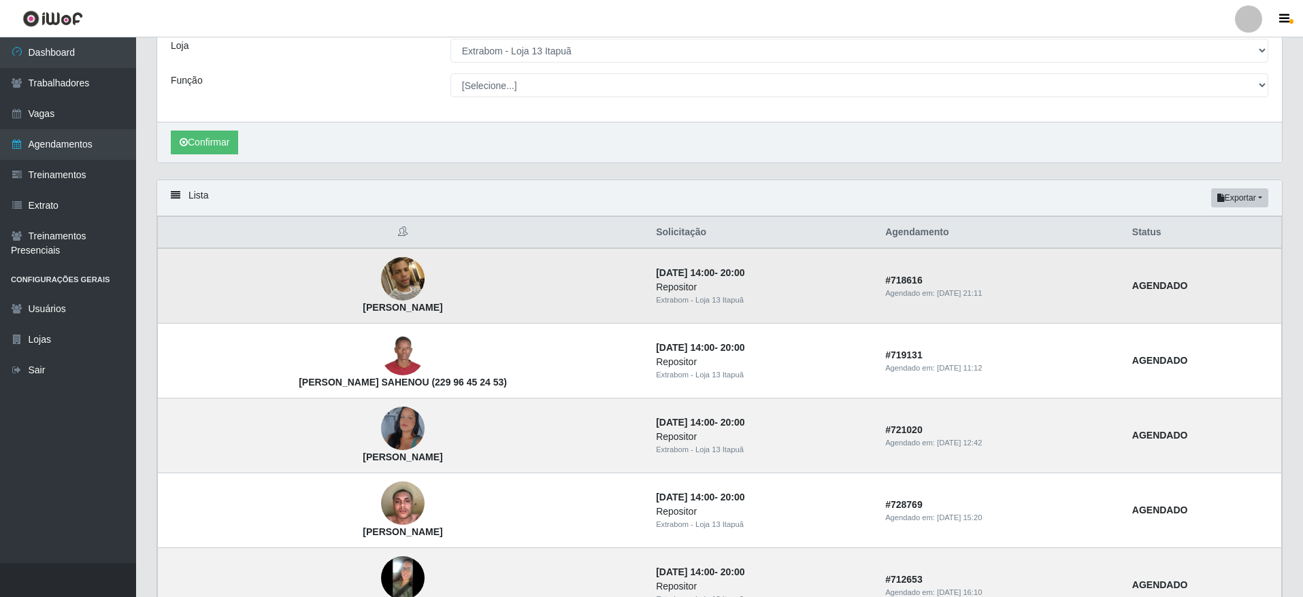
scroll to position [306, 0]
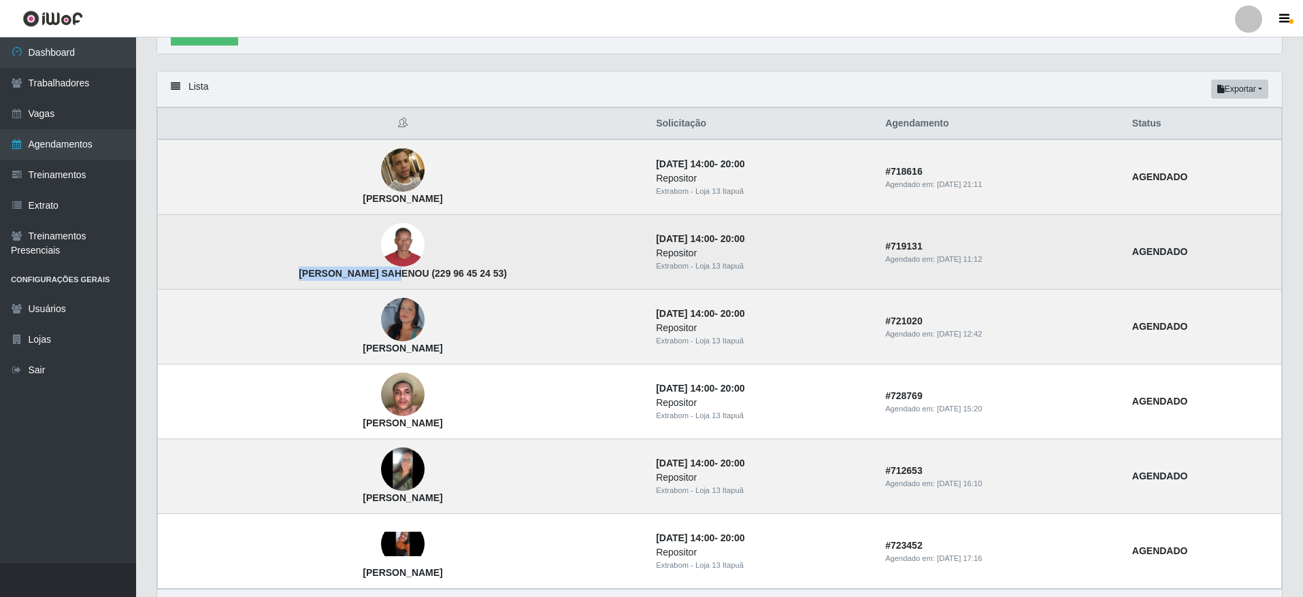
drag, startPoint x: 271, startPoint y: 275, endPoint x: 361, endPoint y: 275, distance: 89.1
click at [361, 275] on td "[PERSON_NAME] SAHENOU (229 96 45 24 53)" at bounding box center [403, 252] width 491 height 75
copy strong "[PERSON_NAME] [GEOGRAPHIC_DATA]"
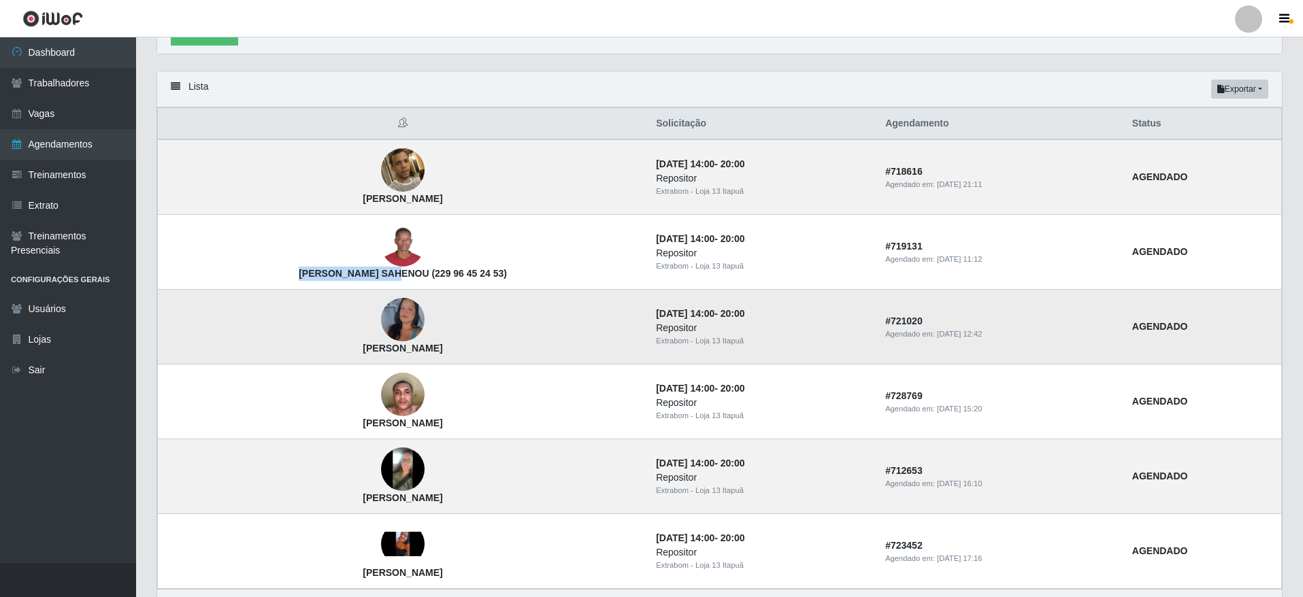
drag, startPoint x: 280, startPoint y: 357, endPoint x: 428, endPoint y: 356, distance: 147.7
click at [428, 356] on td "[PERSON_NAME]" at bounding box center [403, 327] width 491 height 75
drag, startPoint x: 439, startPoint y: 353, endPoint x: 235, endPoint y: 360, distance: 203.6
click at [235, 360] on td "[PERSON_NAME]" at bounding box center [403, 327] width 491 height 75
copy strong "[PERSON_NAME]"
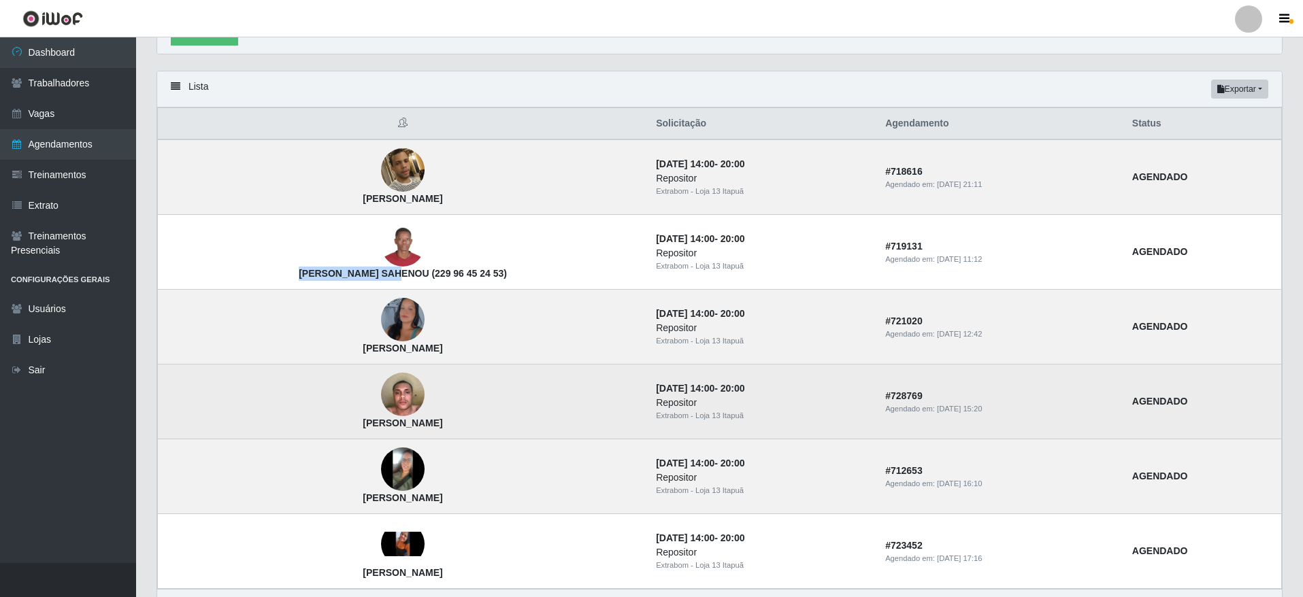
drag, startPoint x: 287, startPoint y: 431, endPoint x: 484, endPoint y: 429, distance: 196.7
click at [484, 429] on td "[PERSON_NAME]" at bounding box center [403, 402] width 491 height 75
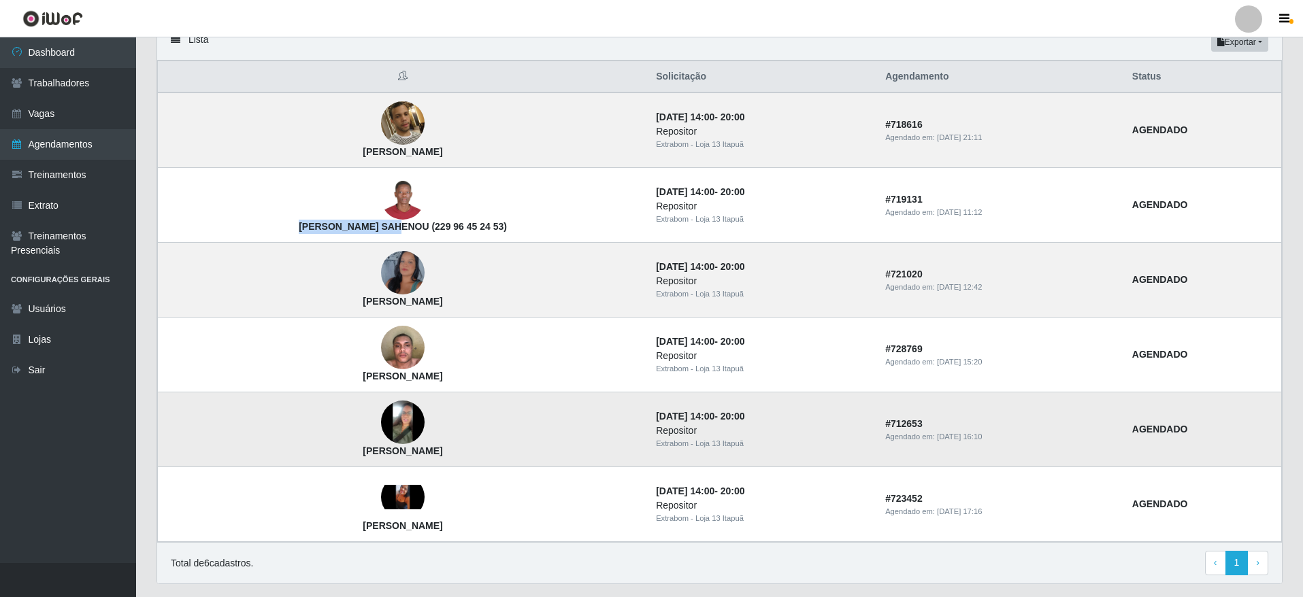
scroll to position [391, 0]
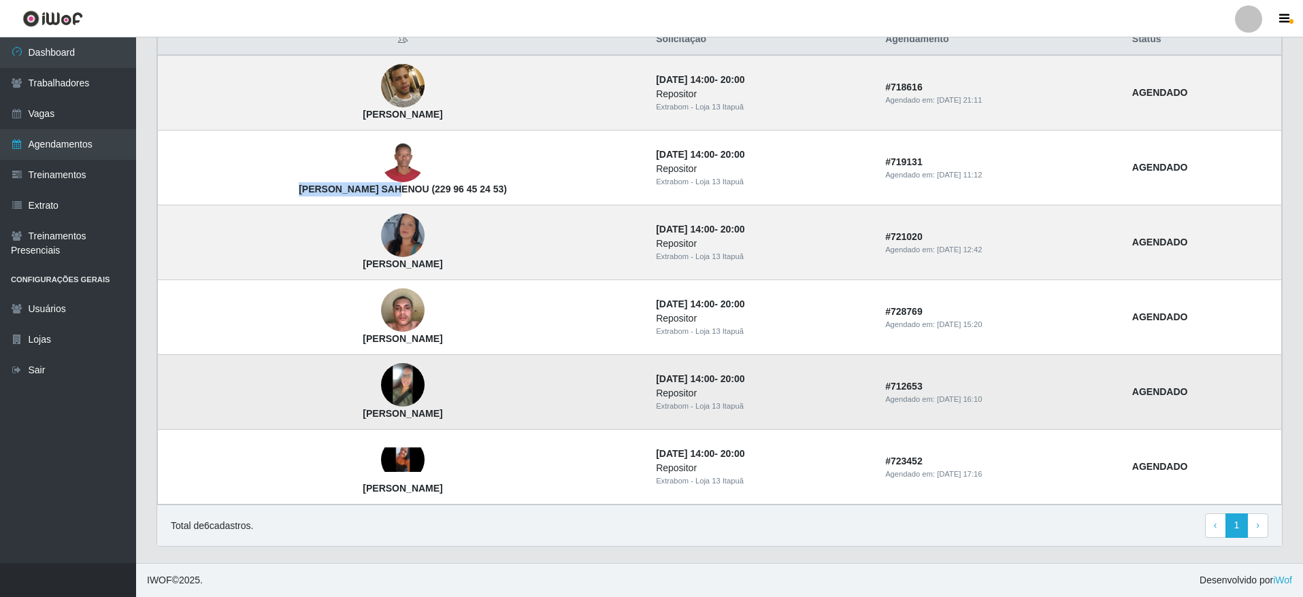
drag, startPoint x: 282, startPoint y: 414, endPoint x: 470, endPoint y: 414, distance: 187.8
click at [470, 414] on td "[PERSON_NAME]" at bounding box center [403, 392] width 491 height 75
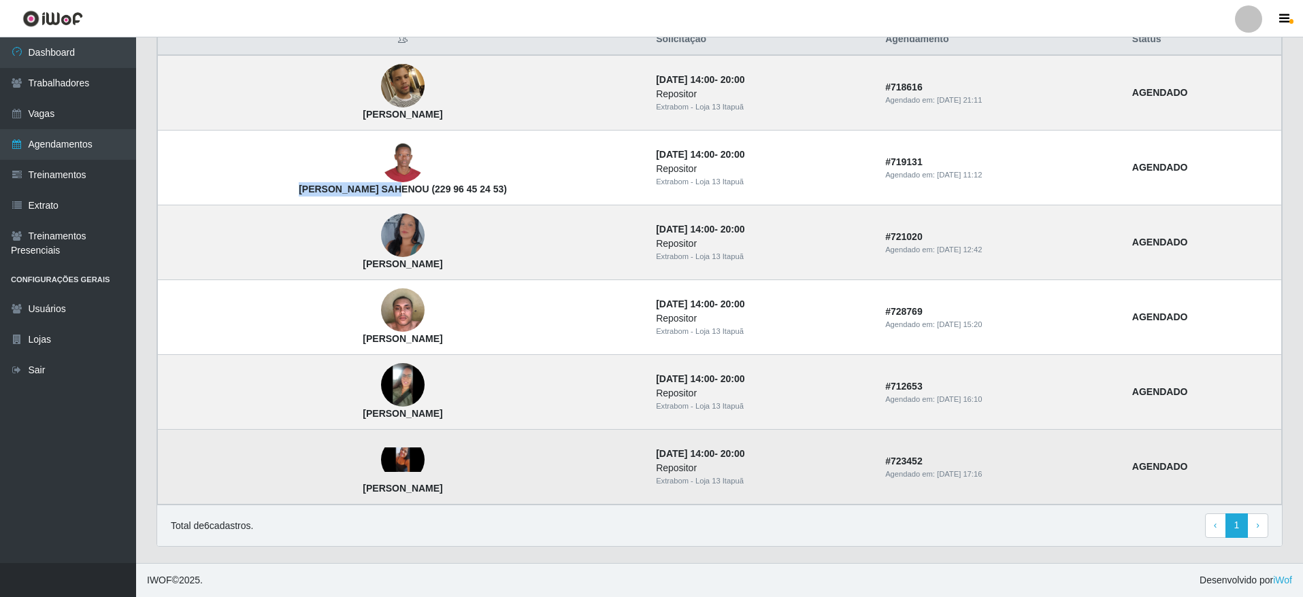
drag, startPoint x: 398, startPoint y: 495, endPoint x: 422, endPoint y: 495, distance: 23.8
click at [422, 495] on td "[PERSON_NAME]" at bounding box center [403, 467] width 491 height 75
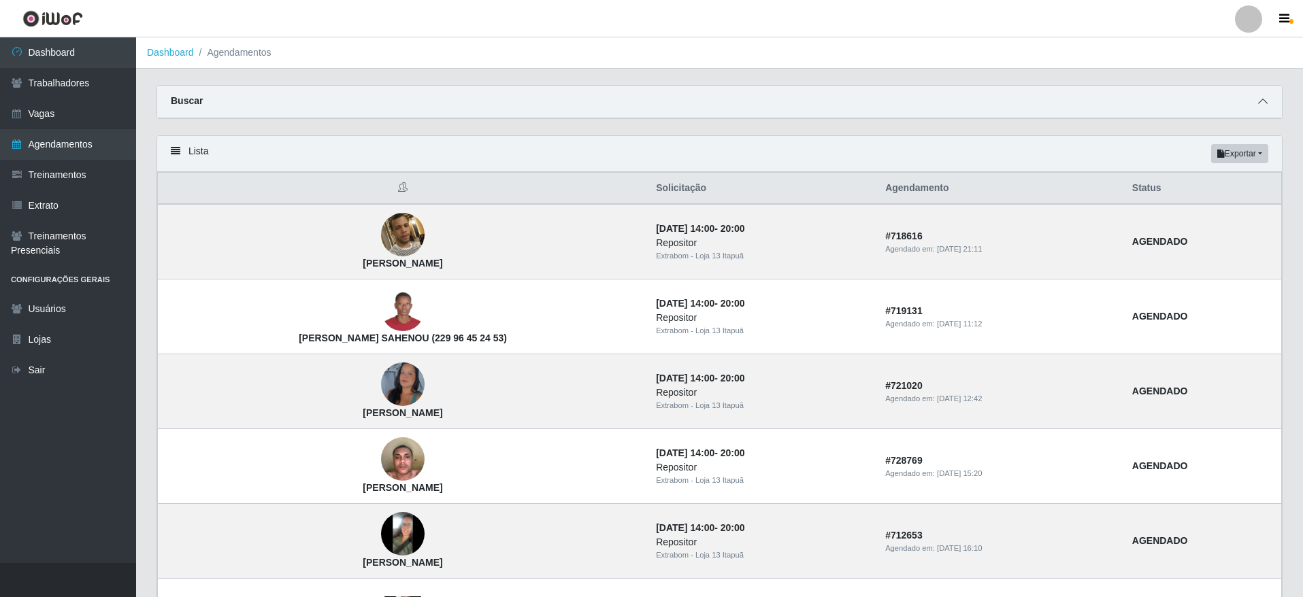
click at [1263, 103] on icon at bounding box center [1263, 102] width 10 height 10
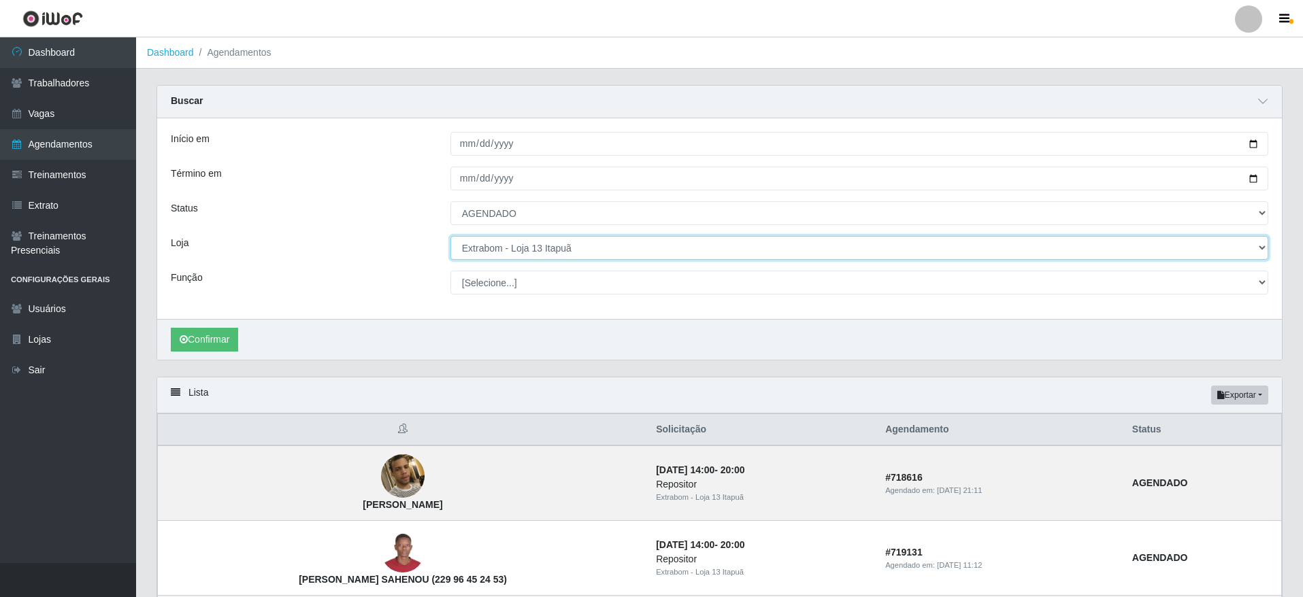
click at [566, 246] on select "[Selecione...] Atacado Vem - [GEOGRAPHIC_DATA] 30 Laranjeiras Velha Atacado Vem…" at bounding box center [859, 248] width 818 height 24
click at [450, 237] on select "[Selecione...] Atacado Vem - [GEOGRAPHIC_DATA] 30 Laranjeiras Velha Atacado Vem…" at bounding box center [859, 248] width 818 height 24
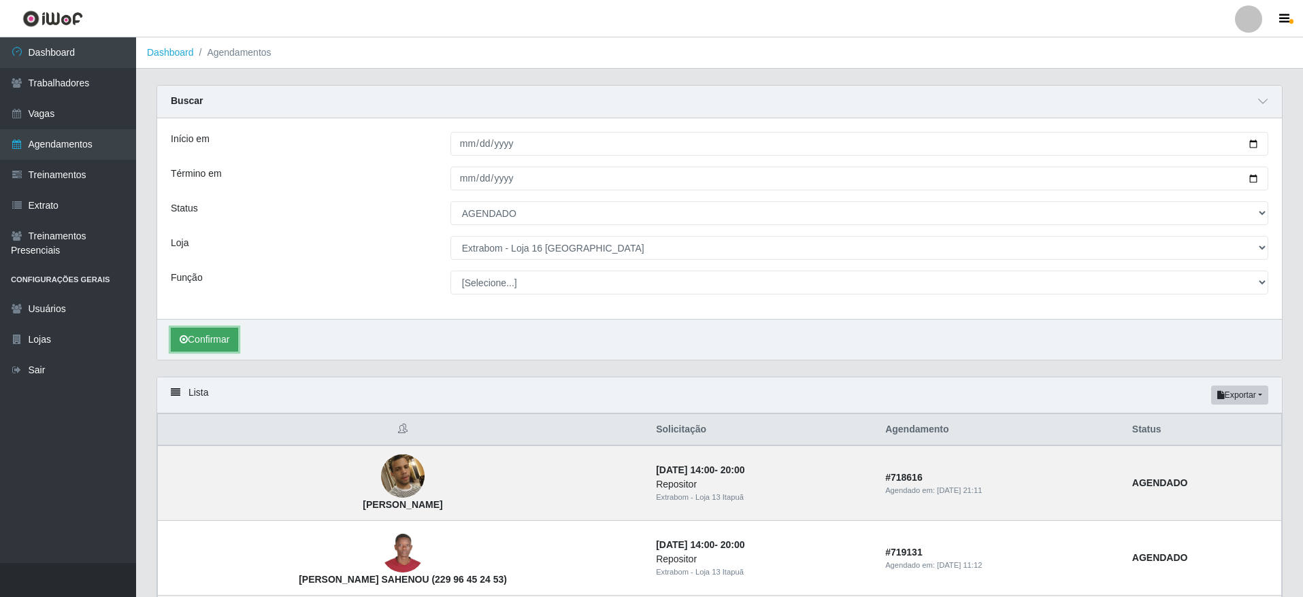
click at [196, 336] on button "Confirmar" at bounding box center [204, 340] width 67 height 24
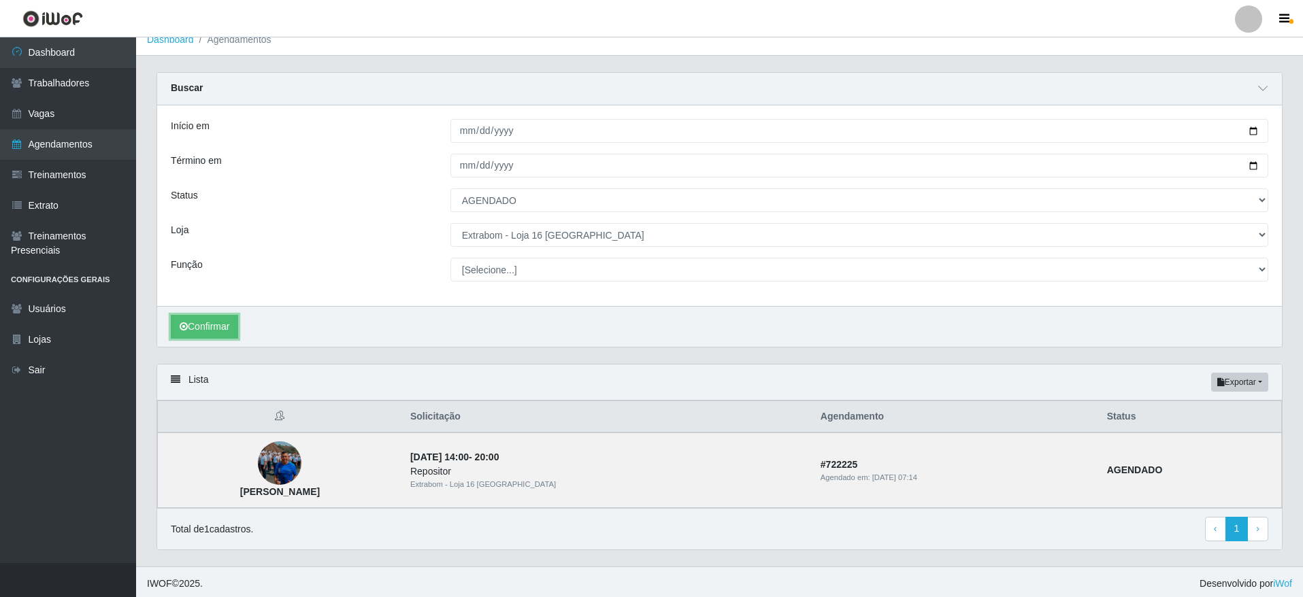
scroll to position [17, 0]
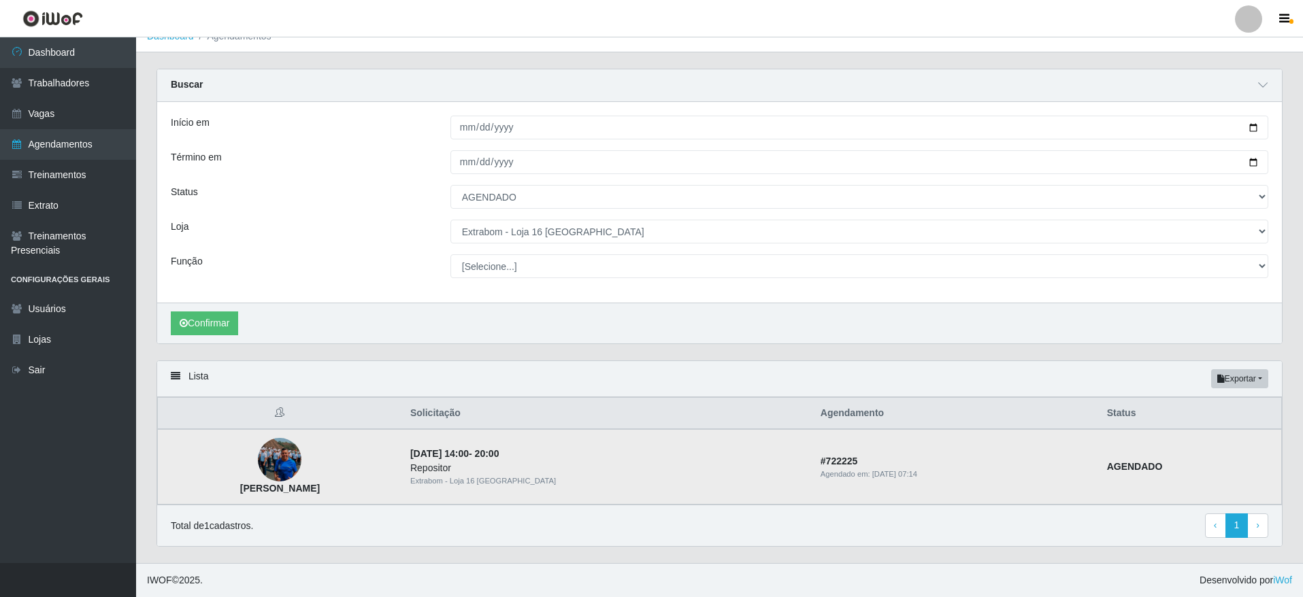
drag, startPoint x: 235, startPoint y: 495, endPoint x: 368, endPoint y: 491, distance: 132.7
click at [368, 491] on td "[PERSON_NAME]" at bounding box center [280, 467] width 244 height 76
copy strong "[PERSON_NAME]"
click at [589, 224] on select "[Selecione...] Atacado Vem - [GEOGRAPHIC_DATA] 30 Laranjeiras Velha Atacado Vem…" at bounding box center [859, 232] width 818 height 24
click at [450, 224] on select "[Selecione...] Atacado Vem - [GEOGRAPHIC_DATA] 30 Laranjeiras Velha Atacado Vem…" at bounding box center [859, 232] width 818 height 24
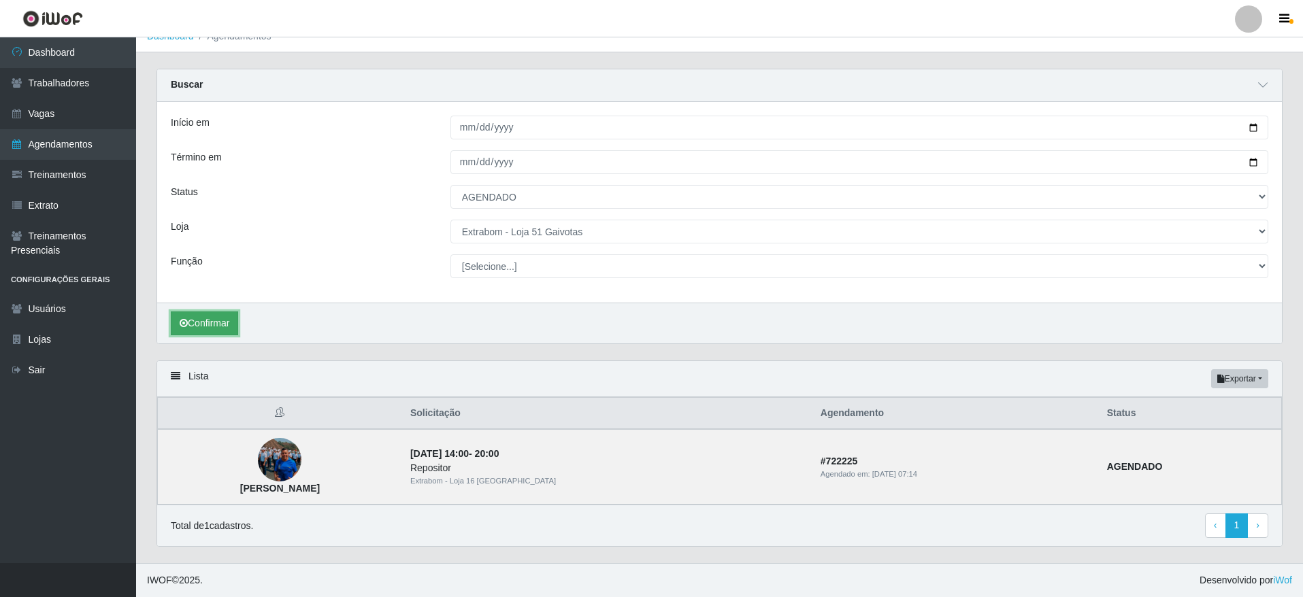
click at [214, 331] on button "Confirmar" at bounding box center [204, 324] width 67 height 24
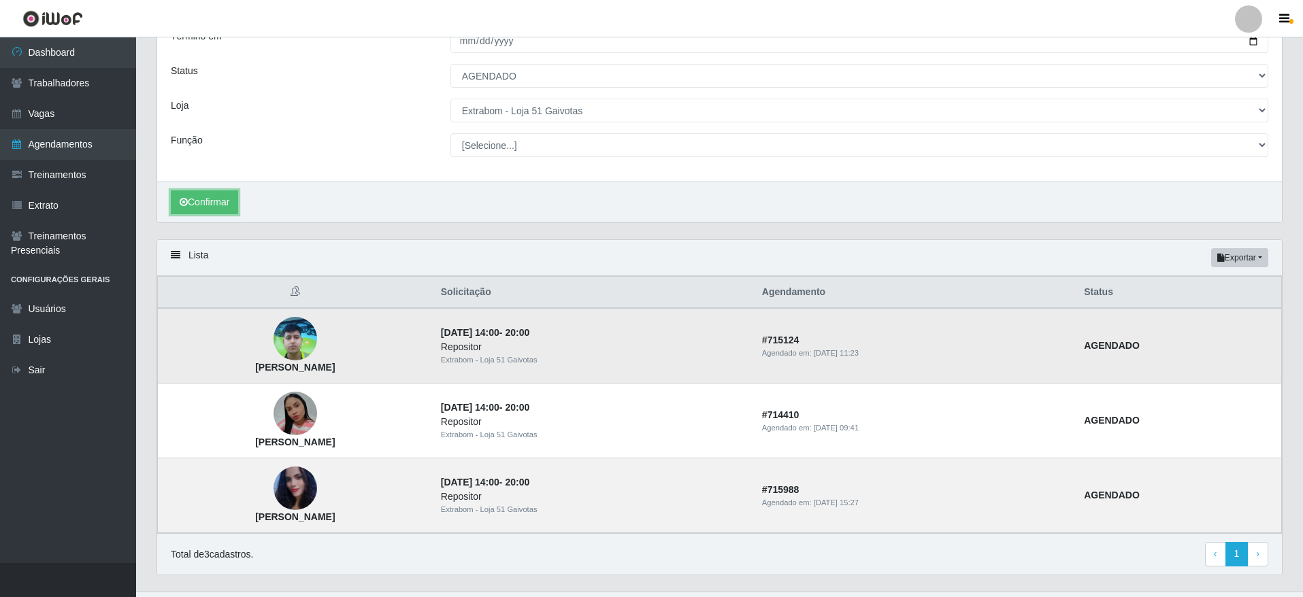
scroll to position [167, 0]
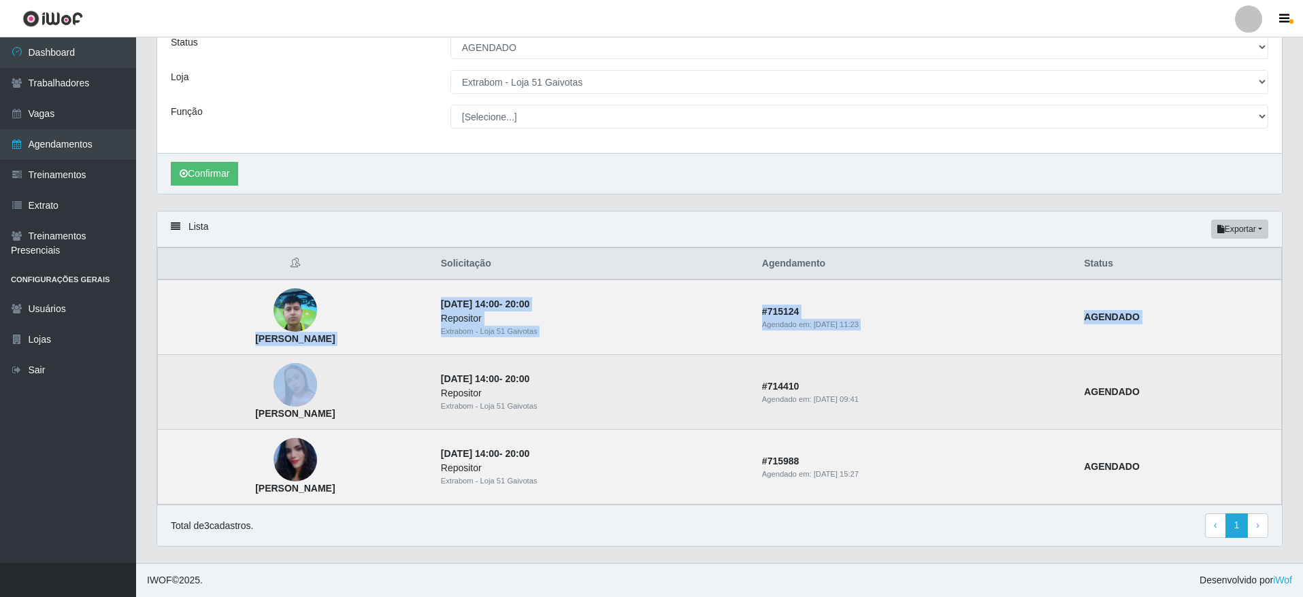
drag, startPoint x: 293, startPoint y: 342, endPoint x: 465, endPoint y: 367, distance: 174.0
click at [465, 367] on tbody "Igor Sousa Brito Barbosa 04/09/2025, 14:00 - 20:00 Repositor Extrabom - Loja 51…" at bounding box center [720, 392] width 1124 height 225
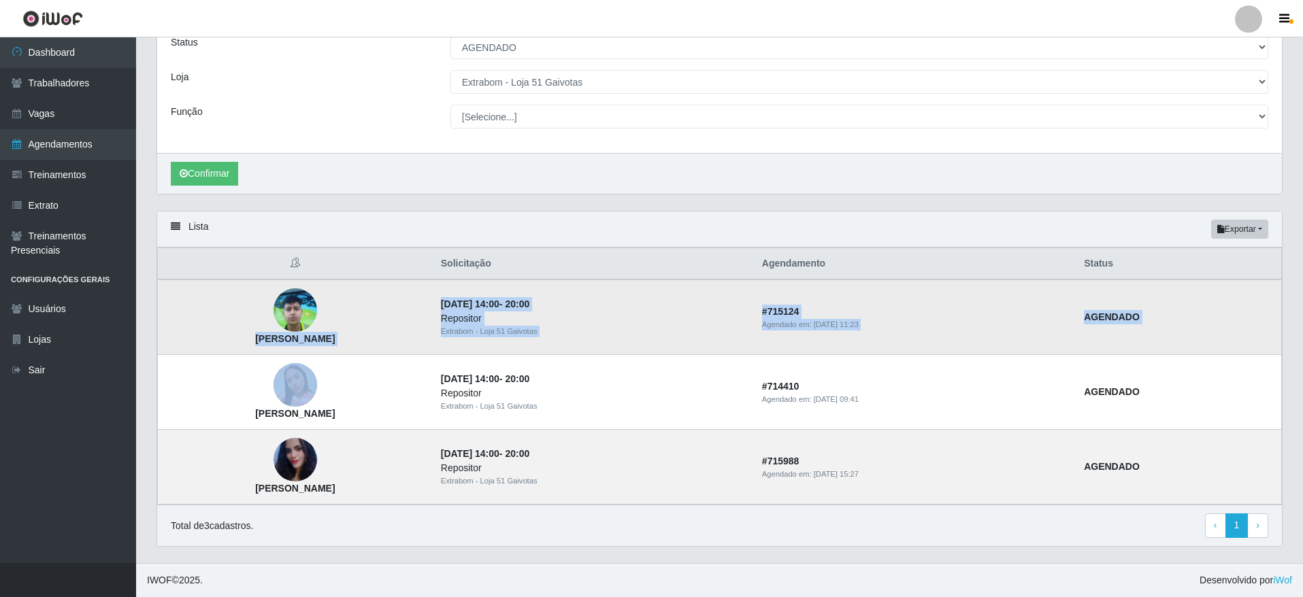
click at [417, 338] on td "Igor Sousa Brito Barbosa" at bounding box center [295, 318] width 275 height 76
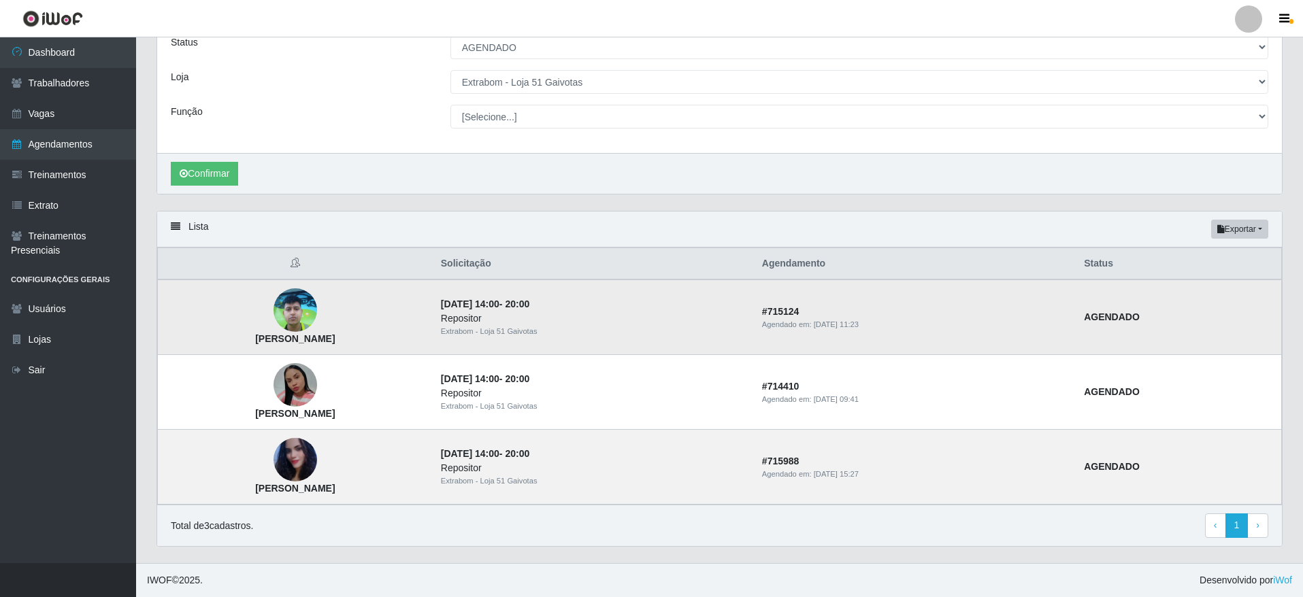
drag, startPoint x: 414, startPoint y: 338, endPoint x: 273, endPoint y: 335, distance: 140.9
click at [273, 335] on td "Igor Sousa Brito Barbosa" at bounding box center [295, 318] width 275 height 76
copy strong "Igor Sousa Brito Barbosa"
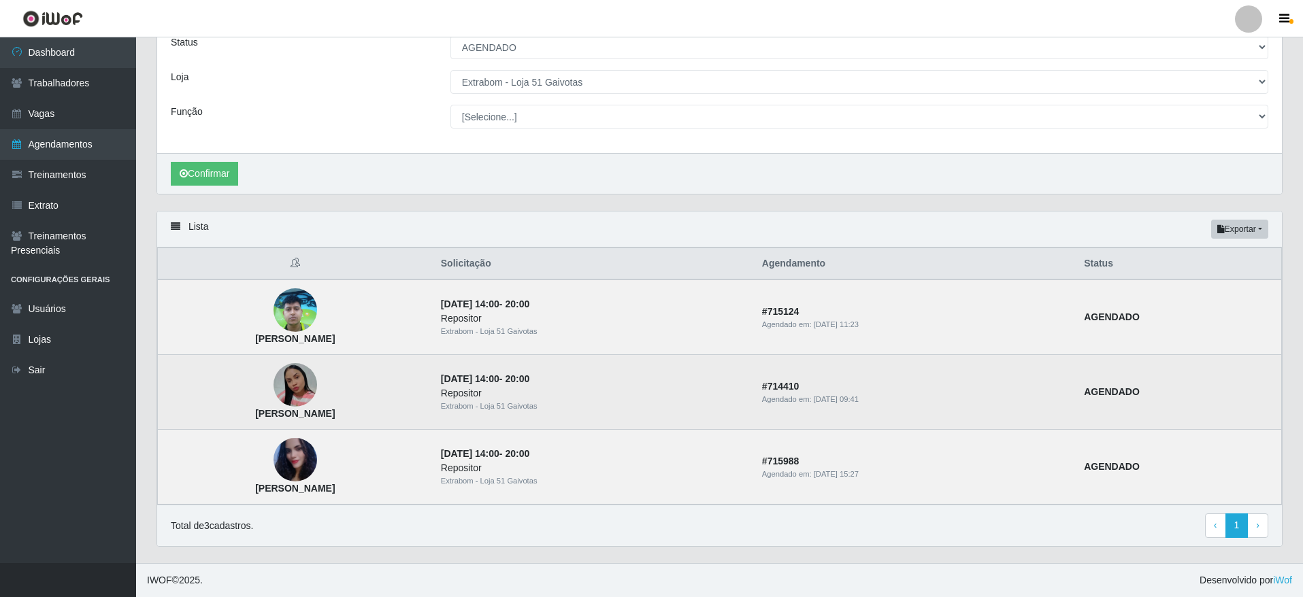
drag, startPoint x: 297, startPoint y: 408, endPoint x: 410, endPoint y: 428, distance: 114.7
click at [410, 428] on td "Jeane Santos de Souza" at bounding box center [295, 392] width 275 height 75
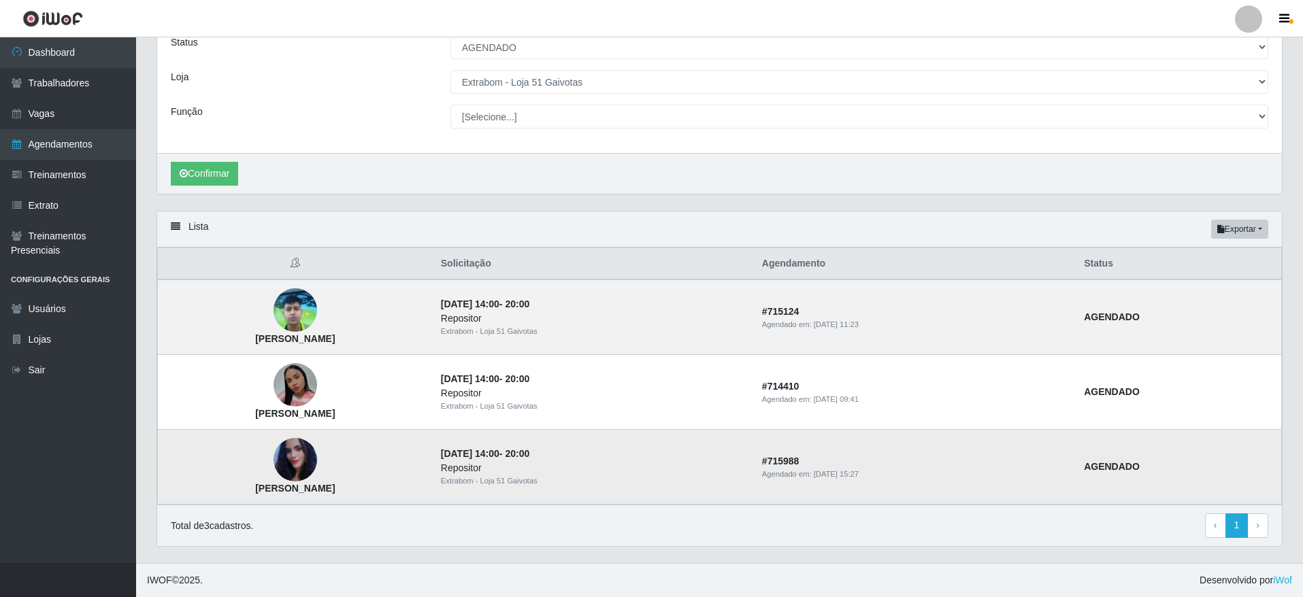
copy strong "Jeane Santos de Souza"
drag, startPoint x: 263, startPoint y: 496, endPoint x: 452, endPoint y: 508, distance: 189.6
click at [452, 508] on div "Lista Exportar PDF Excel Solicitação Agendamento Status Igor Sousa Brito Barbos…" at bounding box center [720, 379] width 1126 height 336
click at [451, 506] on div "Total de 3 cadastros. ‹ Previous 1 › Next" at bounding box center [719, 526] width 1125 height 42
click at [433, 497] on td "Elaine Cristina dos Passos Barbosa" at bounding box center [295, 467] width 275 height 75
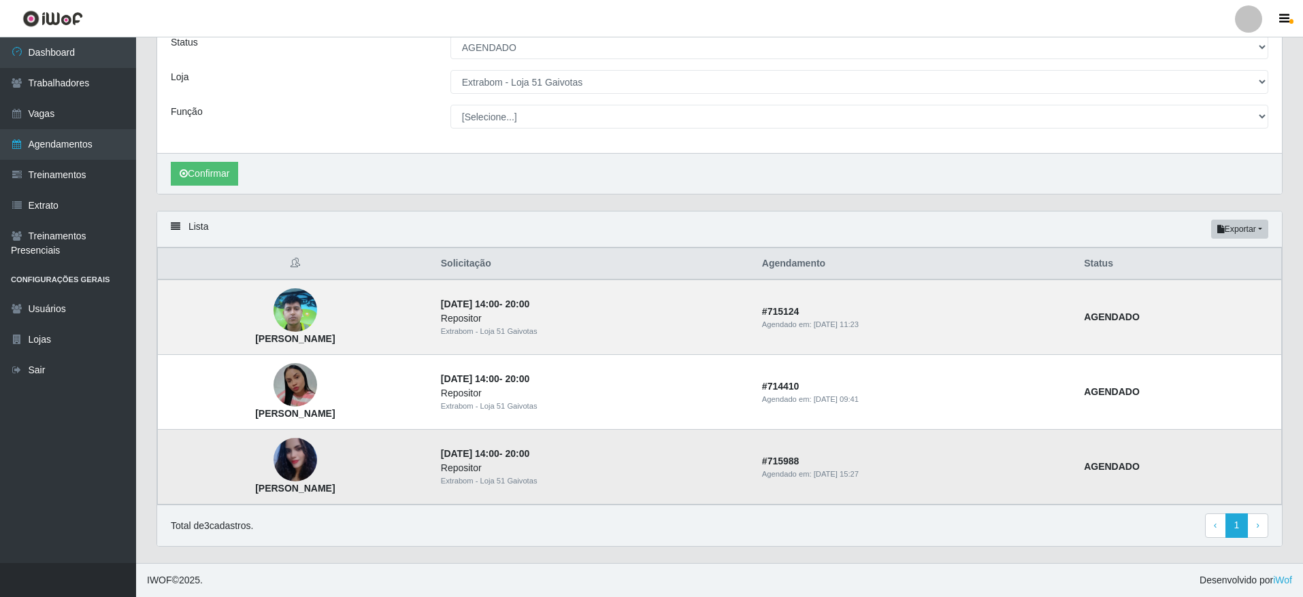
drag, startPoint x: 429, startPoint y: 491, endPoint x: 271, endPoint y: 493, distance: 157.9
click at [271, 493] on td "Elaine Cristina dos Passos Barbosa" at bounding box center [295, 467] width 275 height 75
copy strong "Elaine Cristina dos Passos Barbosa"
click at [572, 80] on select "[Selecione...] Atacado Vem - [GEOGRAPHIC_DATA] 30 Laranjeiras Velha Atacado Vem…" at bounding box center [859, 82] width 818 height 24
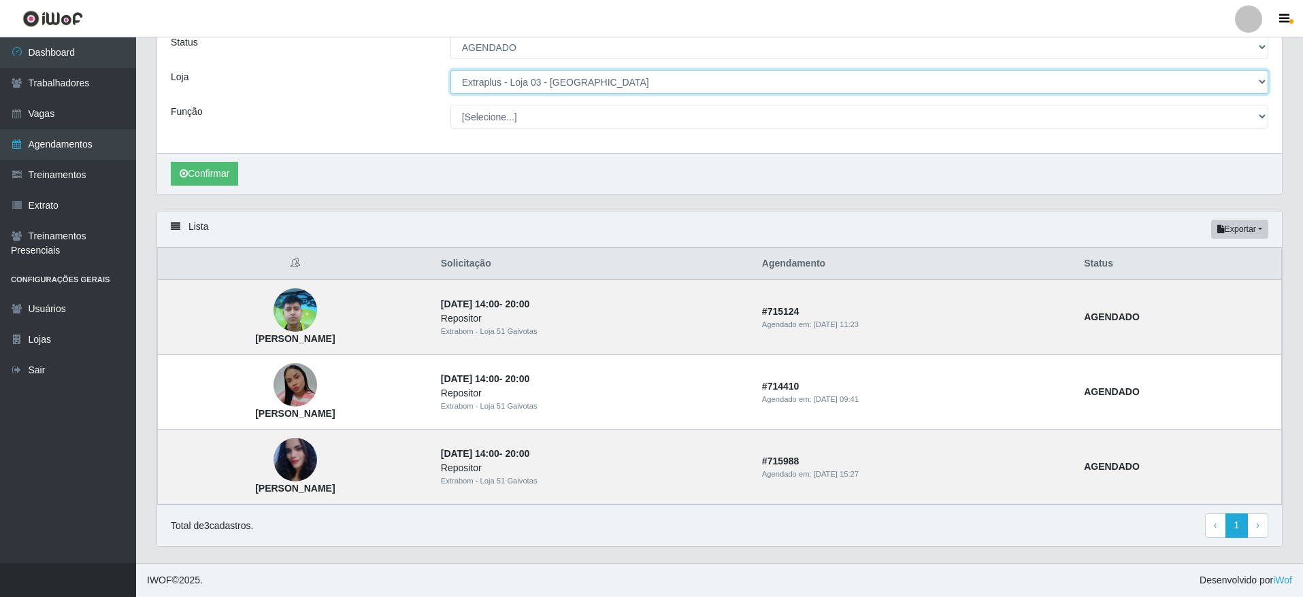
click at [450, 74] on select "[Selecione...] Atacado Vem - [GEOGRAPHIC_DATA] 30 Laranjeiras Velha Atacado Vem…" at bounding box center [859, 82] width 818 height 24
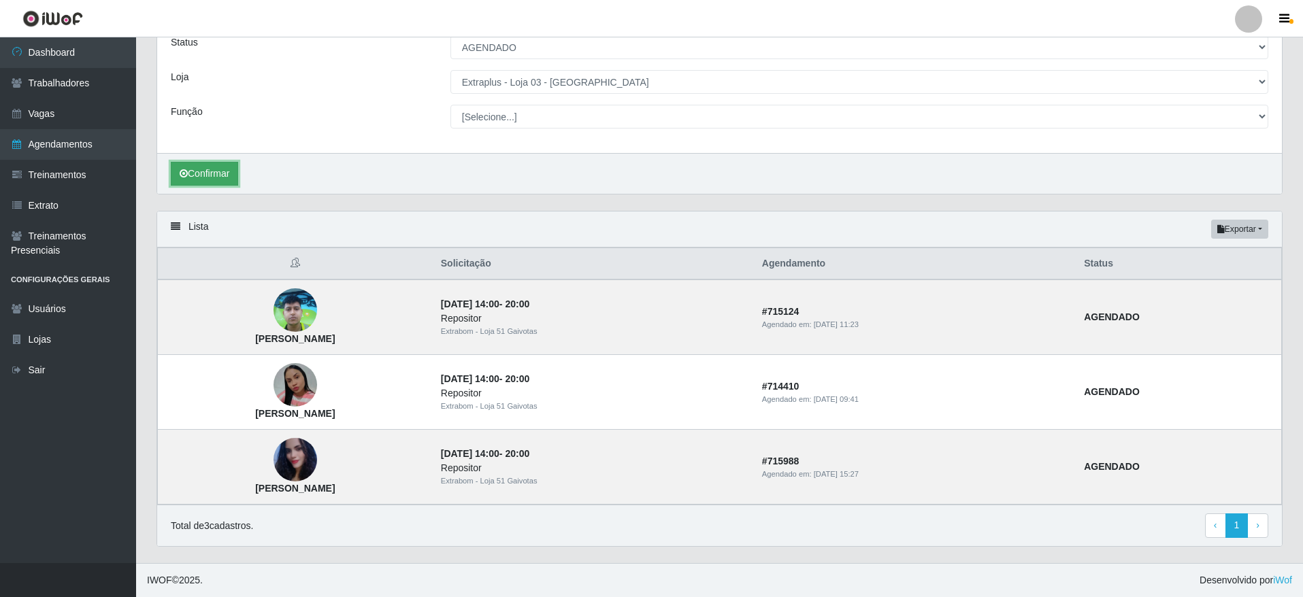
click at [219, 165] on button "Confirmar" at bounding box center [204, 174] width 67 height 24
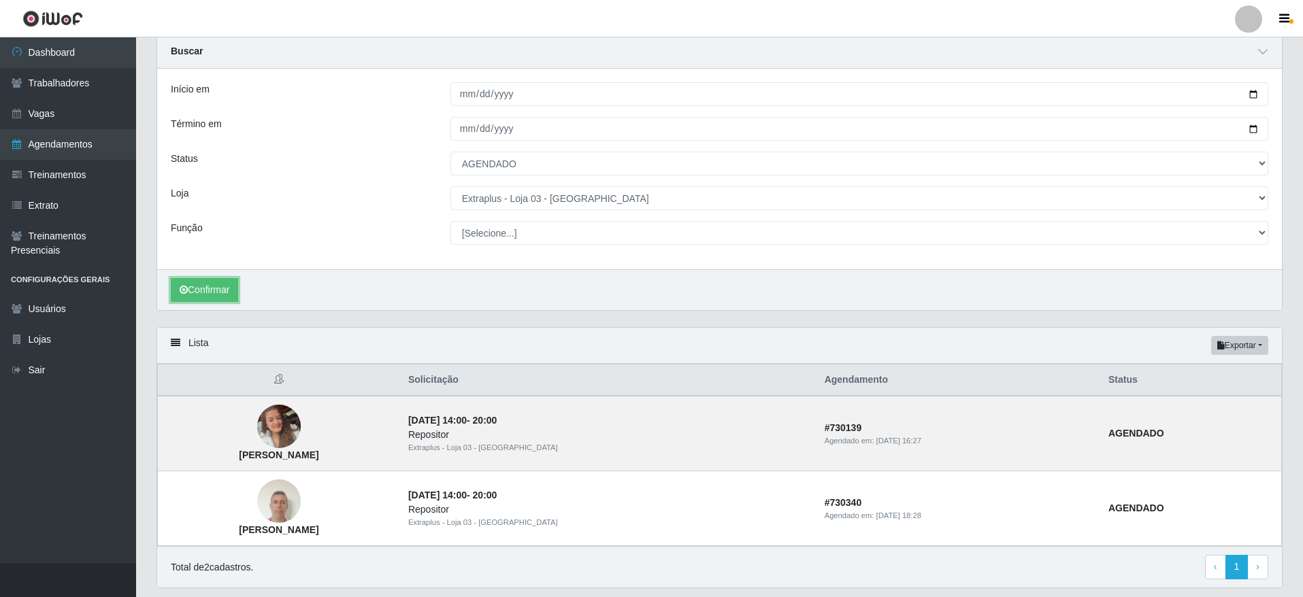
scroll to position [92, 0]
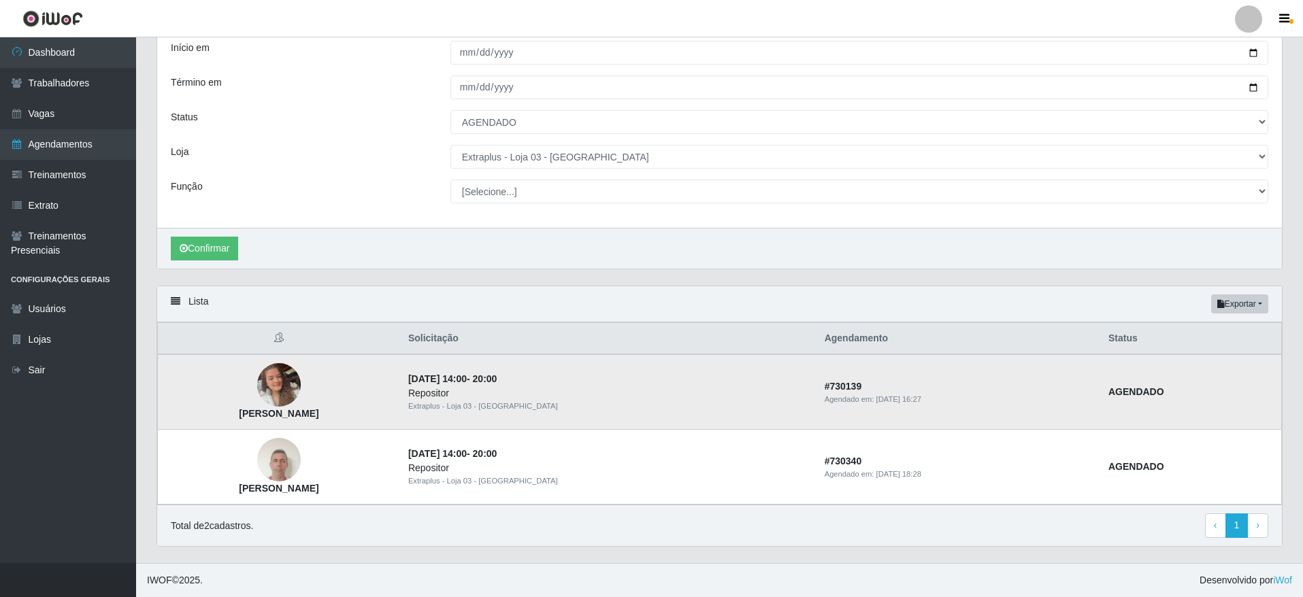
drag, startPoint x: 259, startPoint y: 416, endPoint x: 397, endPoint y: 418, distance: 138.1
click at [397, 418] on td "[PERSON_NAME]" at bounding box center [279, 393] width 242 height 76
copy strong "[PERSON_NAME]"
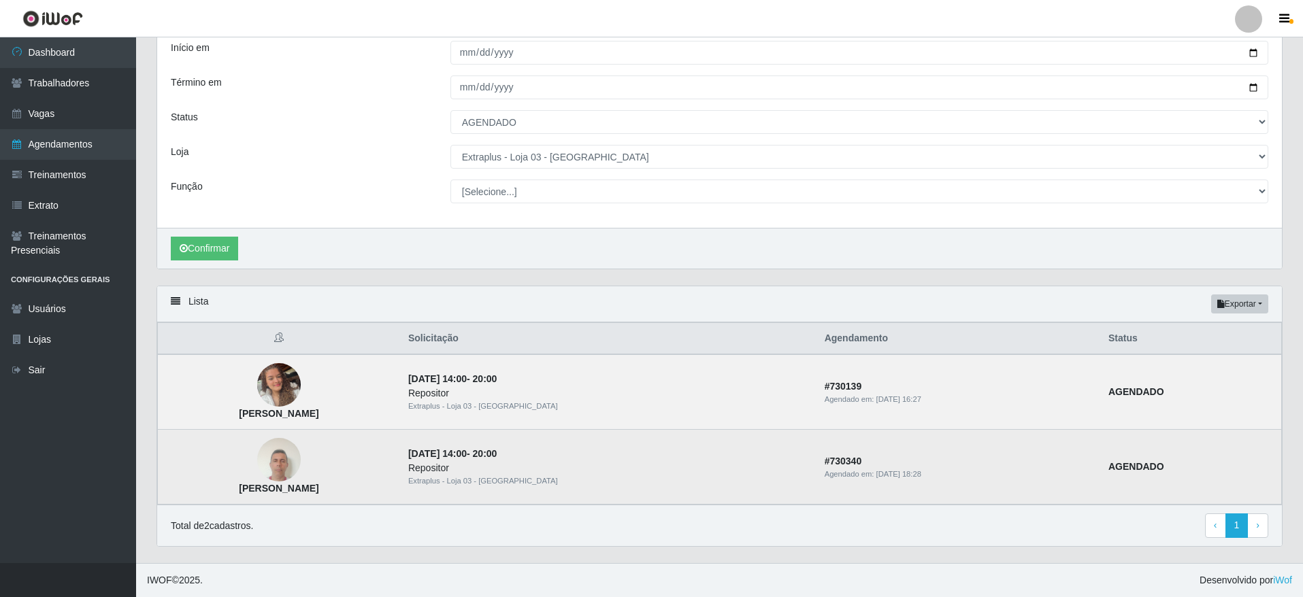
drag, startPoint x: 265, startPoint y: 490, endPoint x: 386, endPoint y: 495, distance: 121.9
click at [386, 495] on td "Edson Souza Costa" at bounding box center [279, 467] width 242 height 75
copy strong "Edson Souza Costa"
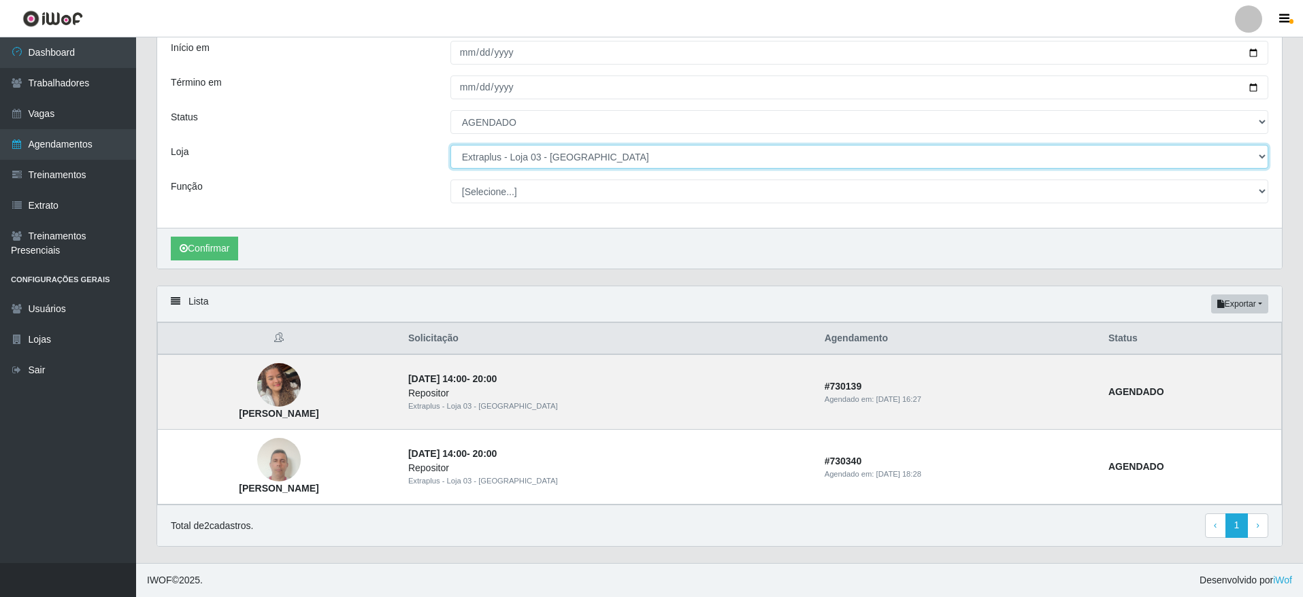
click at [544, 159] on select "[Selecione...] Atacado Vem - [GEOGRAPHIC_DATA] 30 Laranjeiras Velha Atacado Vem…" at bounding box center [859, 157] width 818 height 24
select select "451"
click at [450, 149] on select "[Selecione...] Atacado Vem - [GEOGRAPHIC_DATA] 30 Laranjeiras Velha Atacado Vem…" at bounding box center [859, 157] width 818 height 24
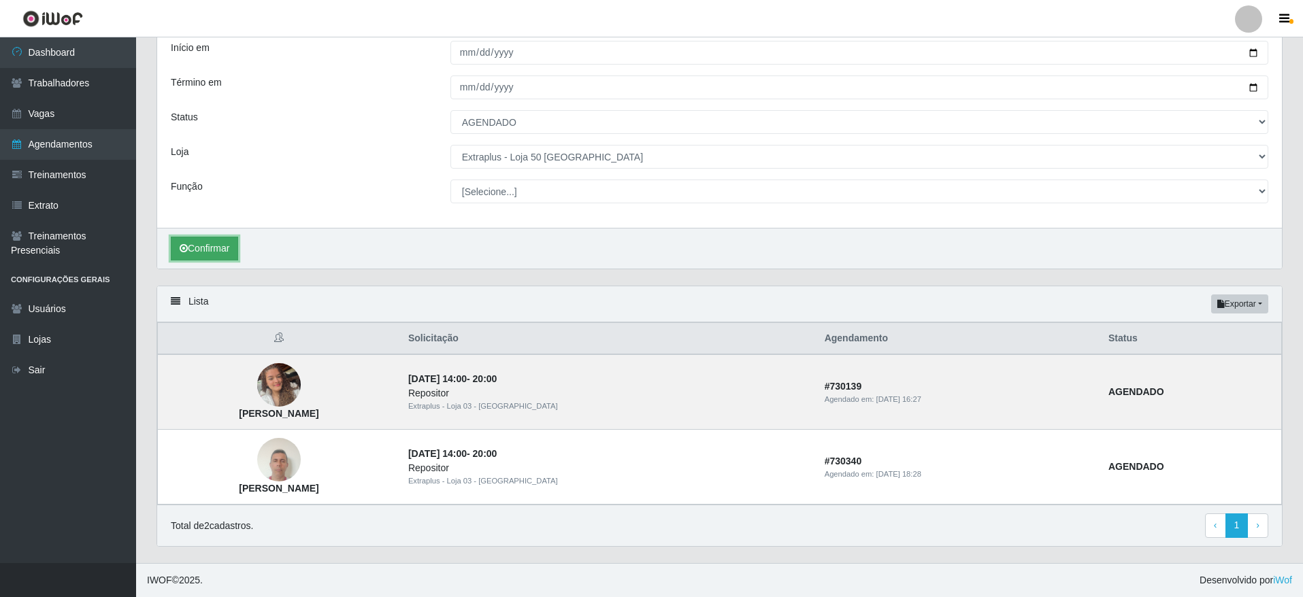
click at [227, 237] on button "Confirmar" at bounding box center [204, 249] width 67 height 24
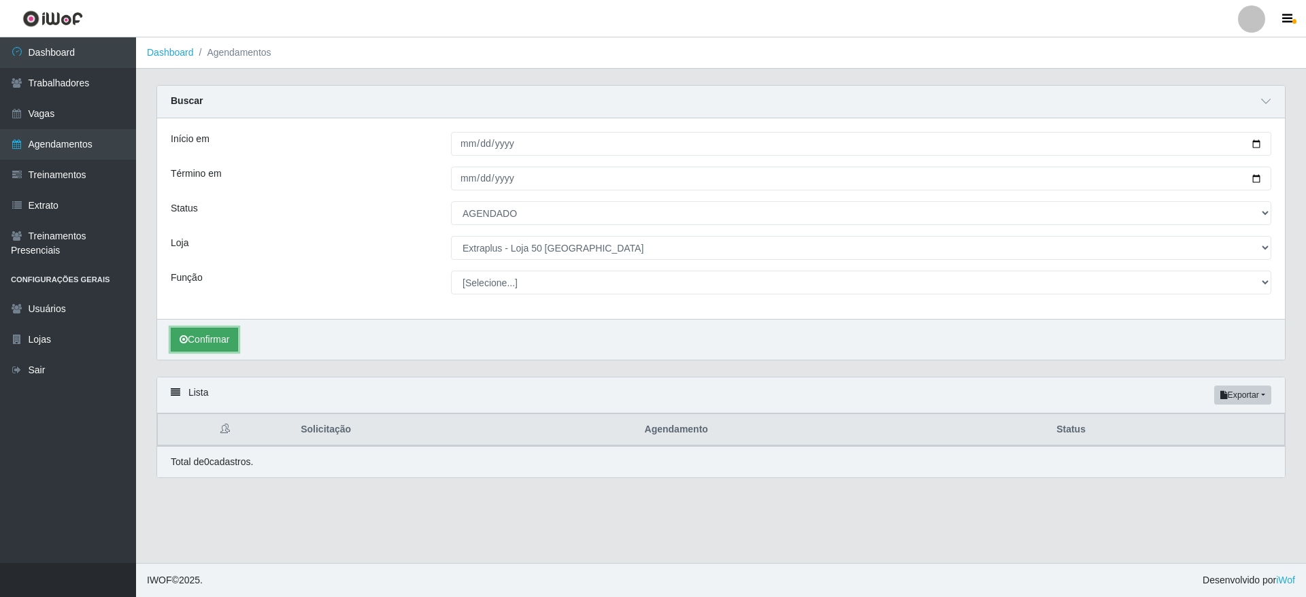
click at [195, 335] on button "Confirmar" at bounding box center [204, 340] width 67 height 24
